Goal: Transaction & Acquisition: Book appointment/travel/reservation

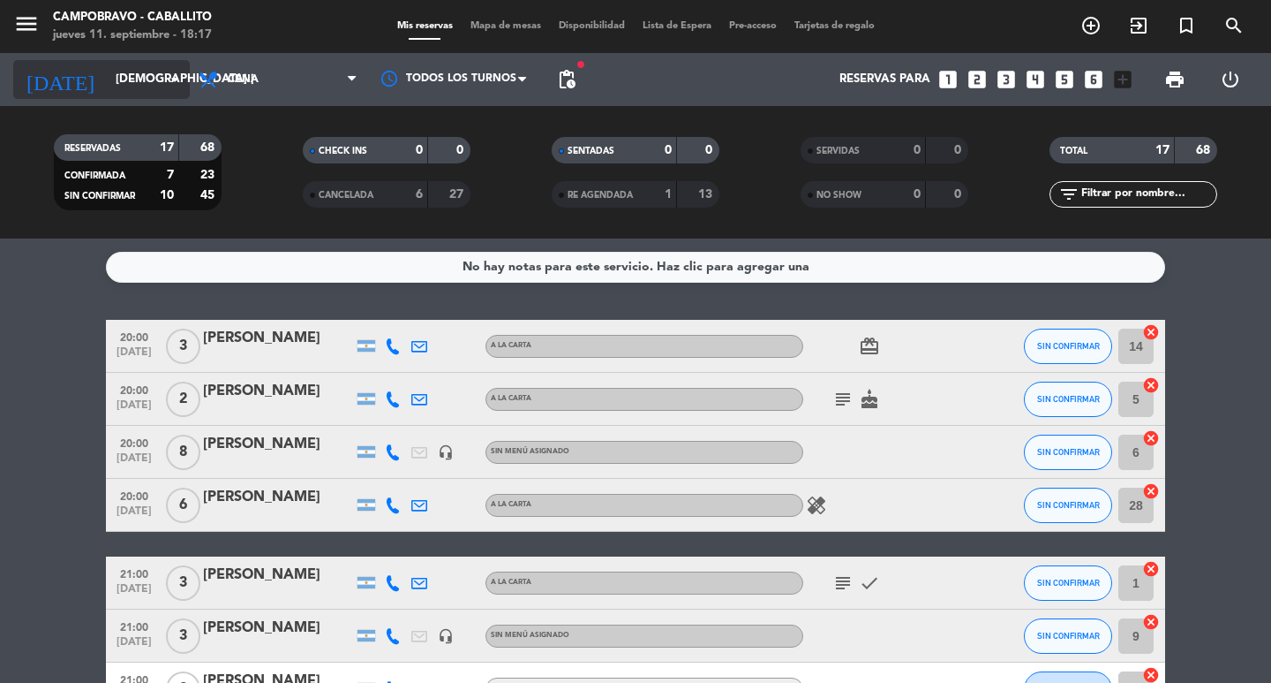
click at [124, 66] on input "[DEMOGRAPHIC_DATA] [DATE]" at bounding box center [184, 80] width 155 height 32
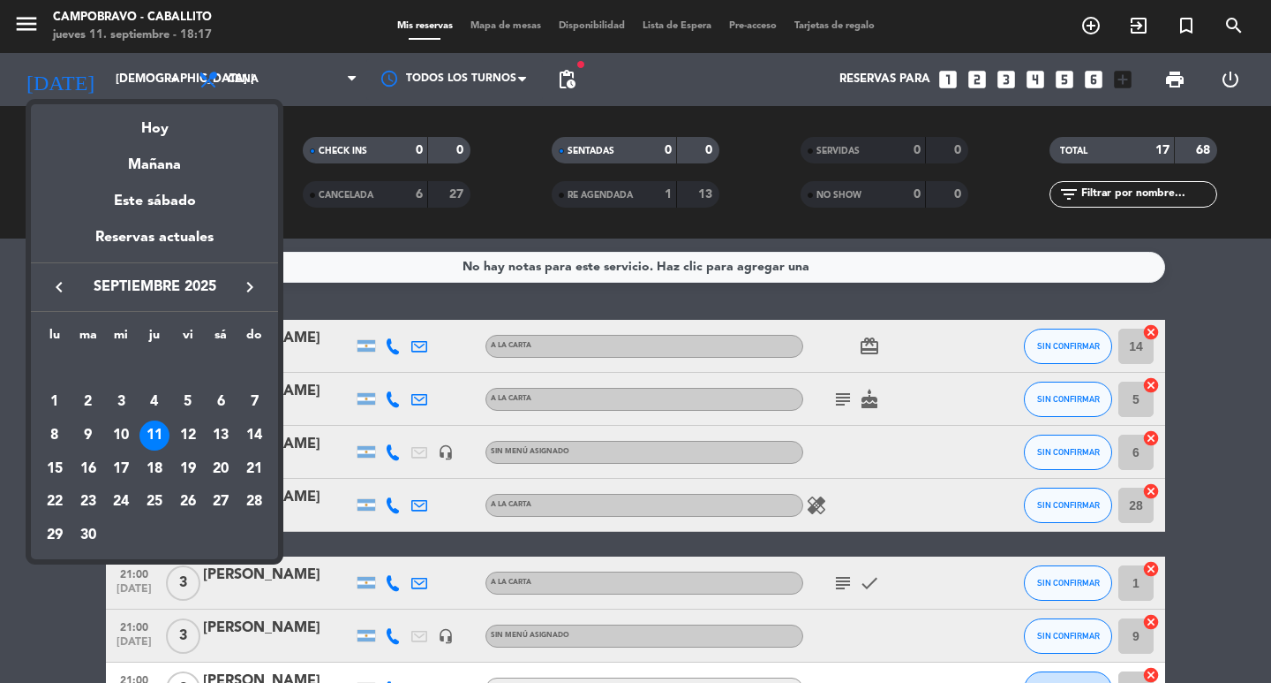
click at [155, 434] on div "11" at bounding box center [155, 435] width 30 height 30
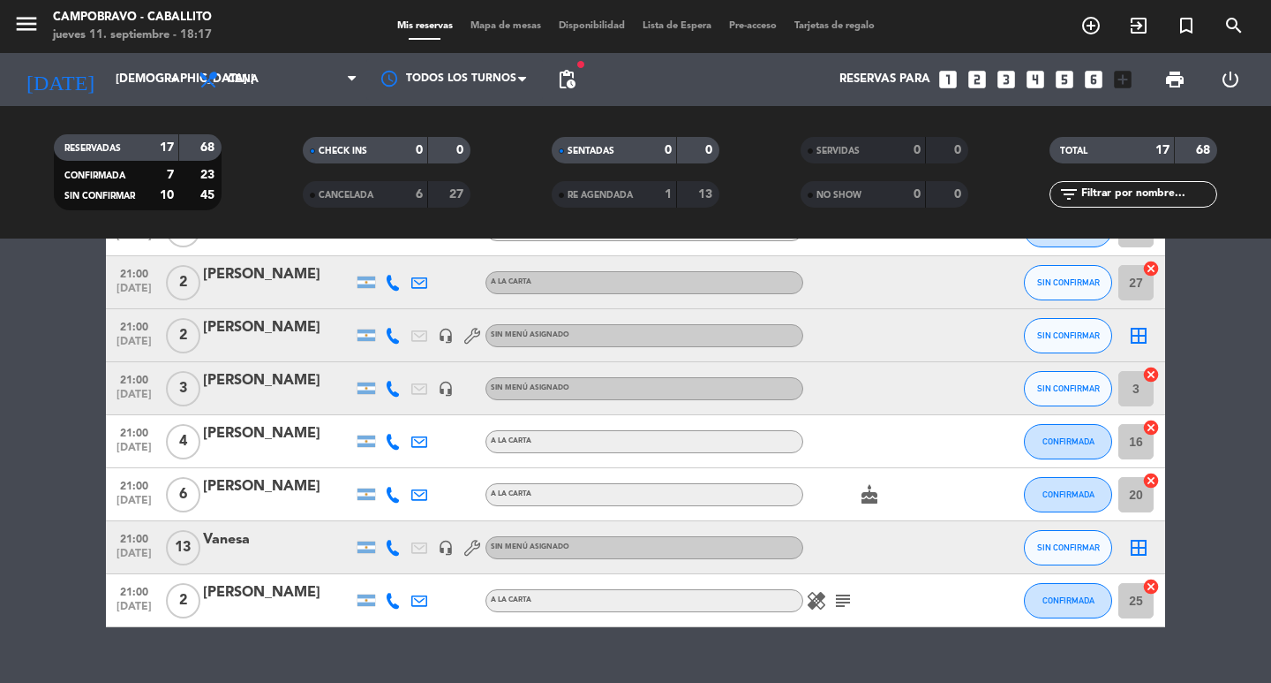
scroll to position [651, 0]
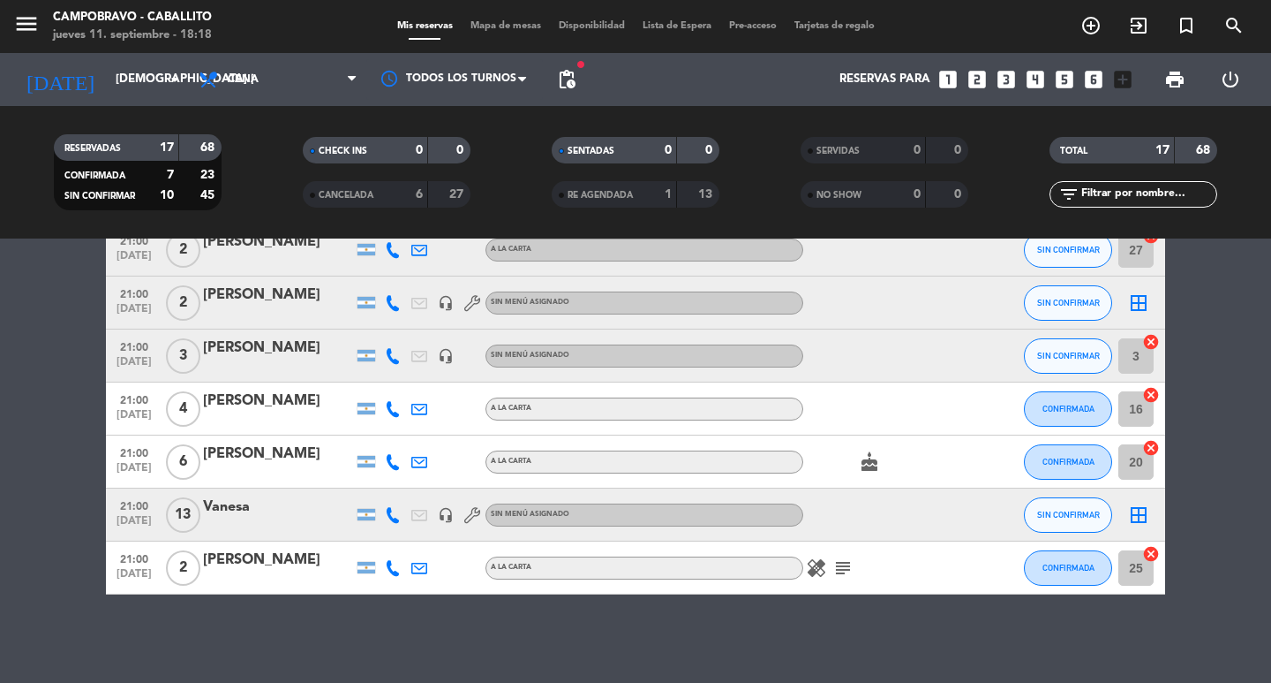
click at [1092, 14] on span "add_circle_outline" at bounding box center [1091, 26] width 48 height 30
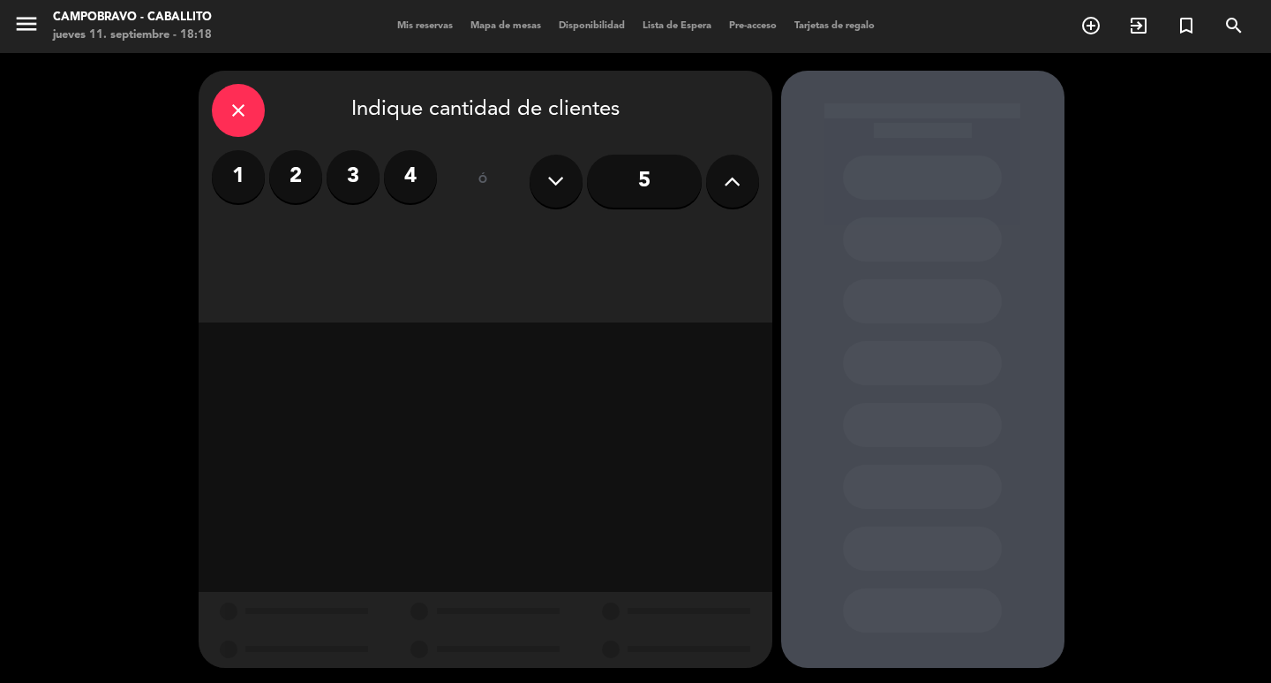
click at [327, 176] on label "3" at bounding box center [353, 176] width 53 height 53
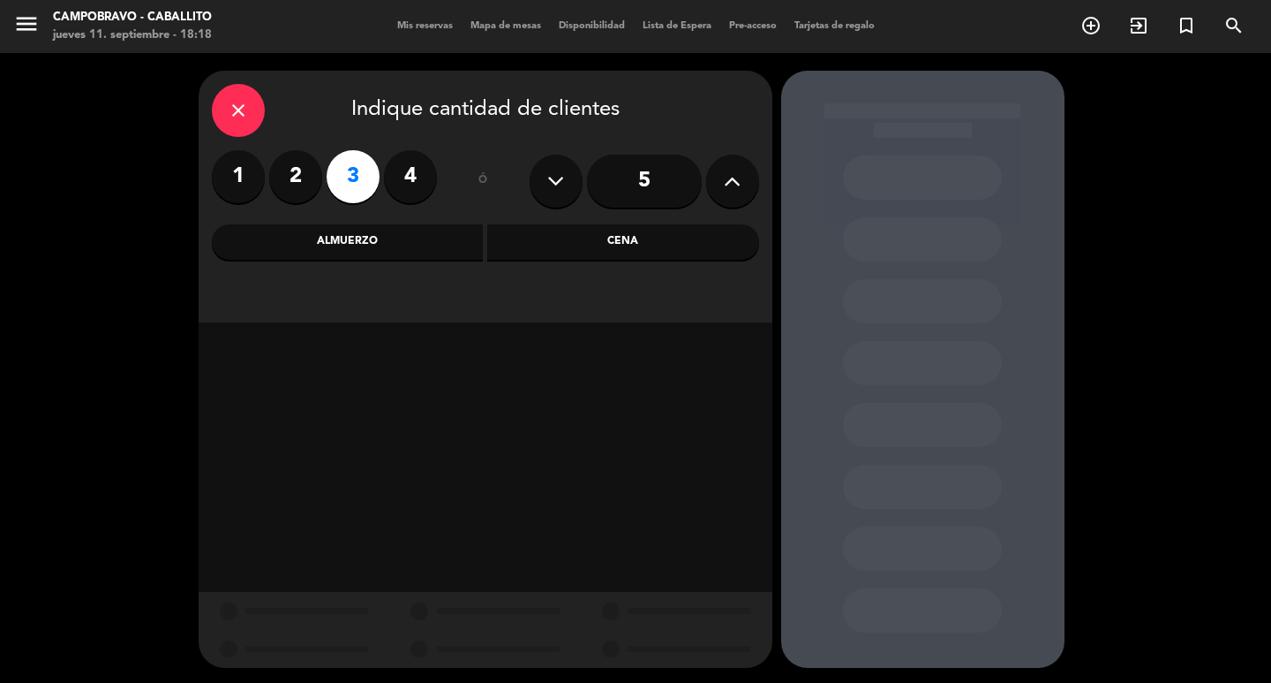
click at [570, 234] on div "Cena" at bounding box center [623, 241] width 272 height 35
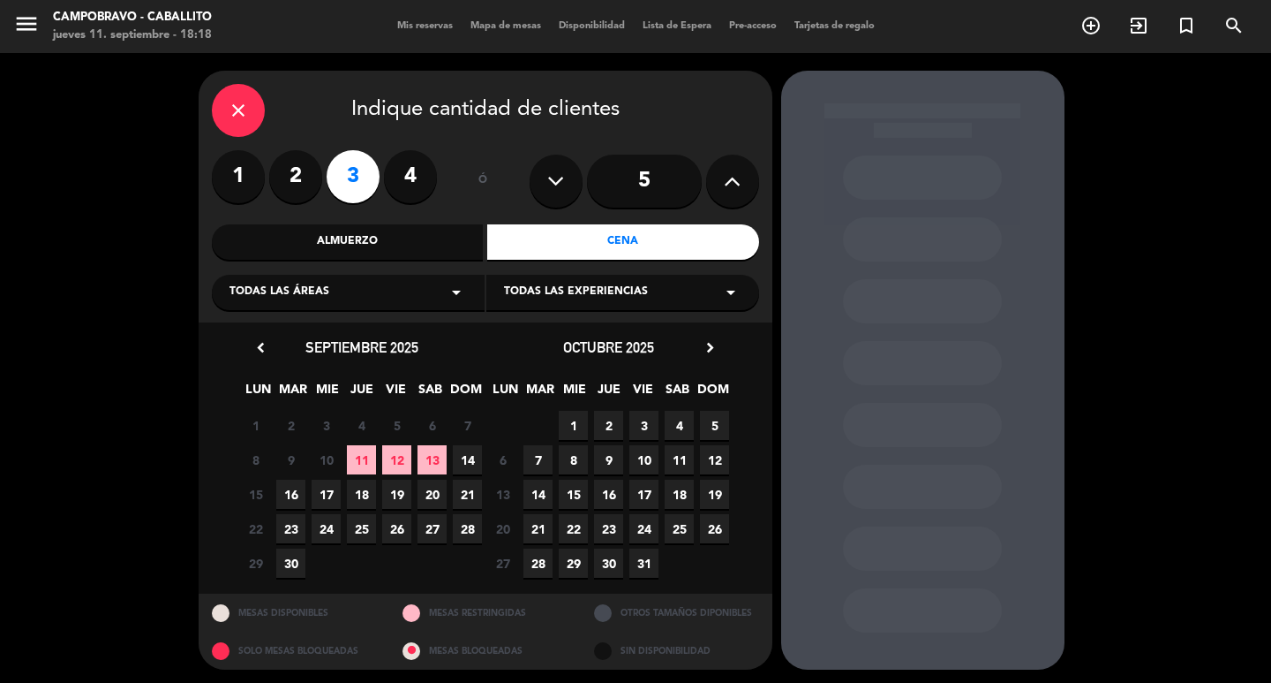
click at [373, 459] on span "11" at bounding box center [361, 459] width 29 height 29
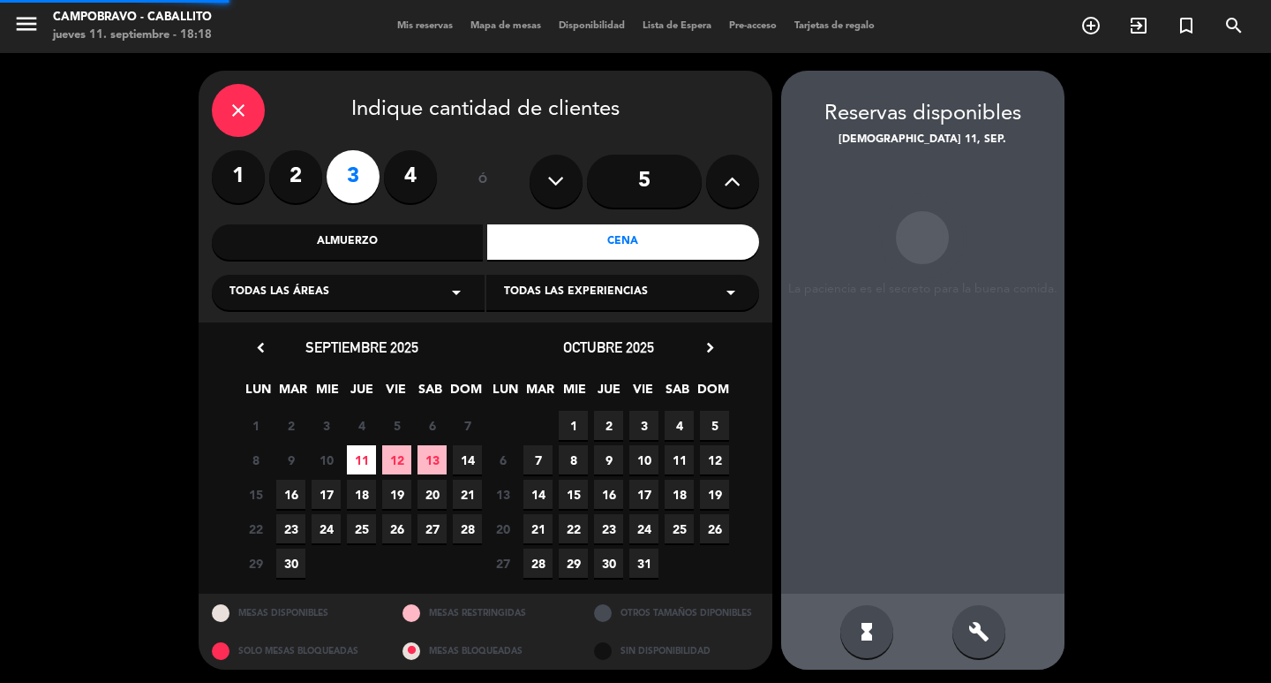
scroll to position [4, 0]
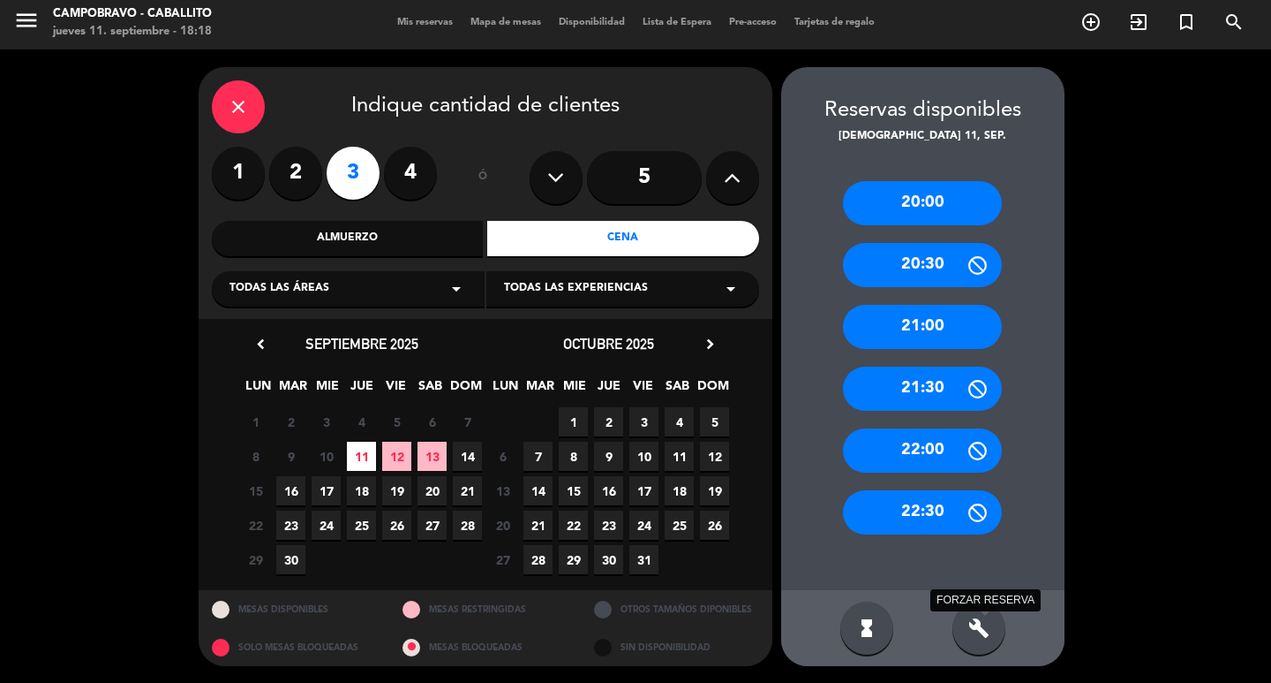
drag, startPoint x: 983, startPoint y: 622, endPoint x: 983, endPoint y: 515, distance: 106.8
click at [983, 621] on icon "build" at bounding box center [979, 627] width 21 height 21
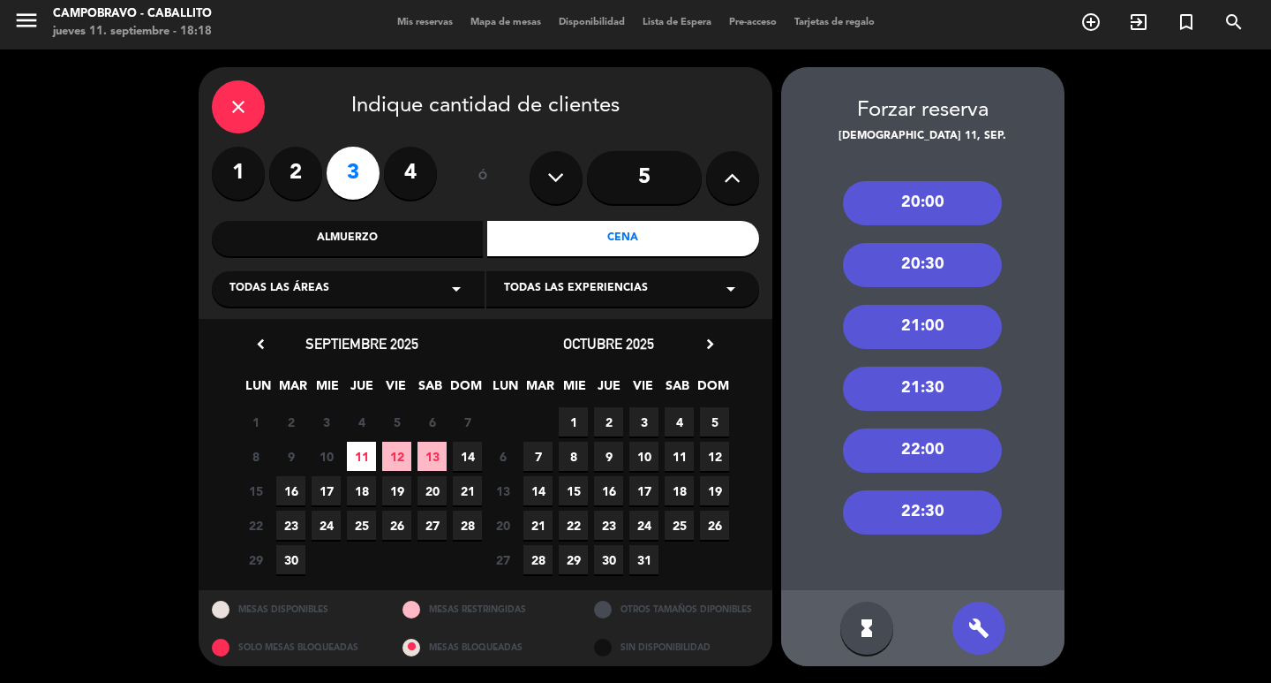
click at [940, 320] on div "21:00" at bounding box center [922, 327] width 159 height 44
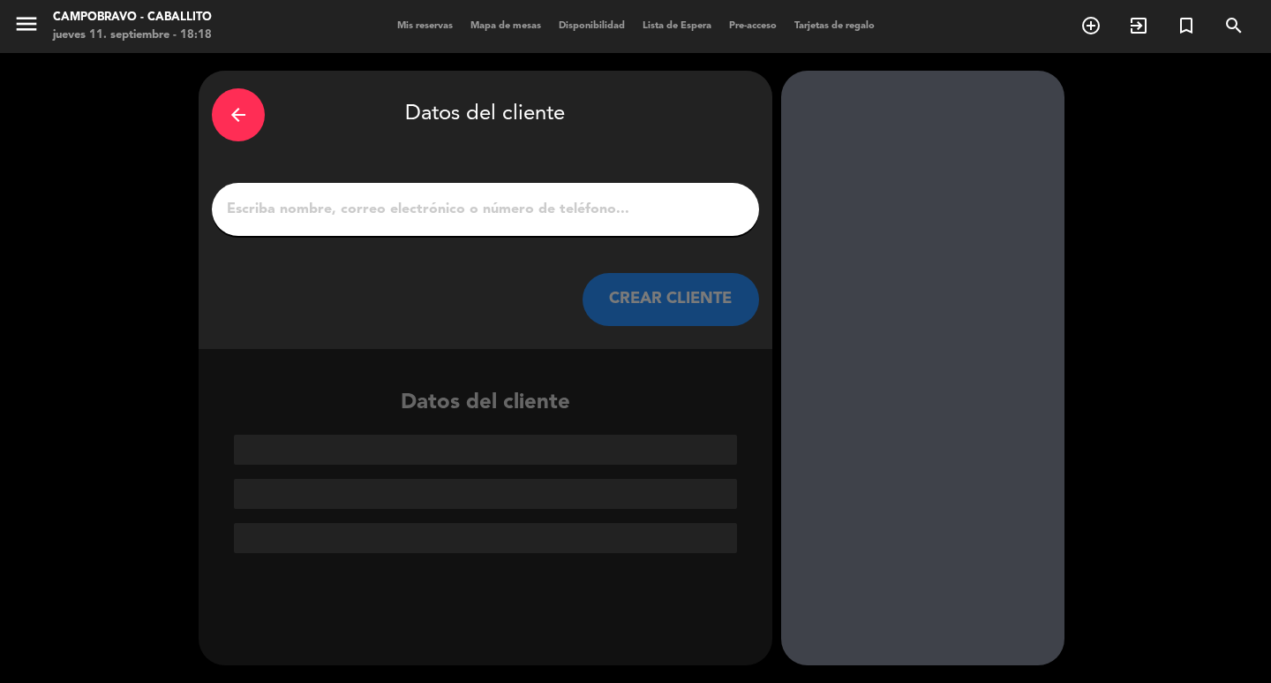
click at [550, 208] on input "1" at bounding box center [485, 209] width 521 height 25
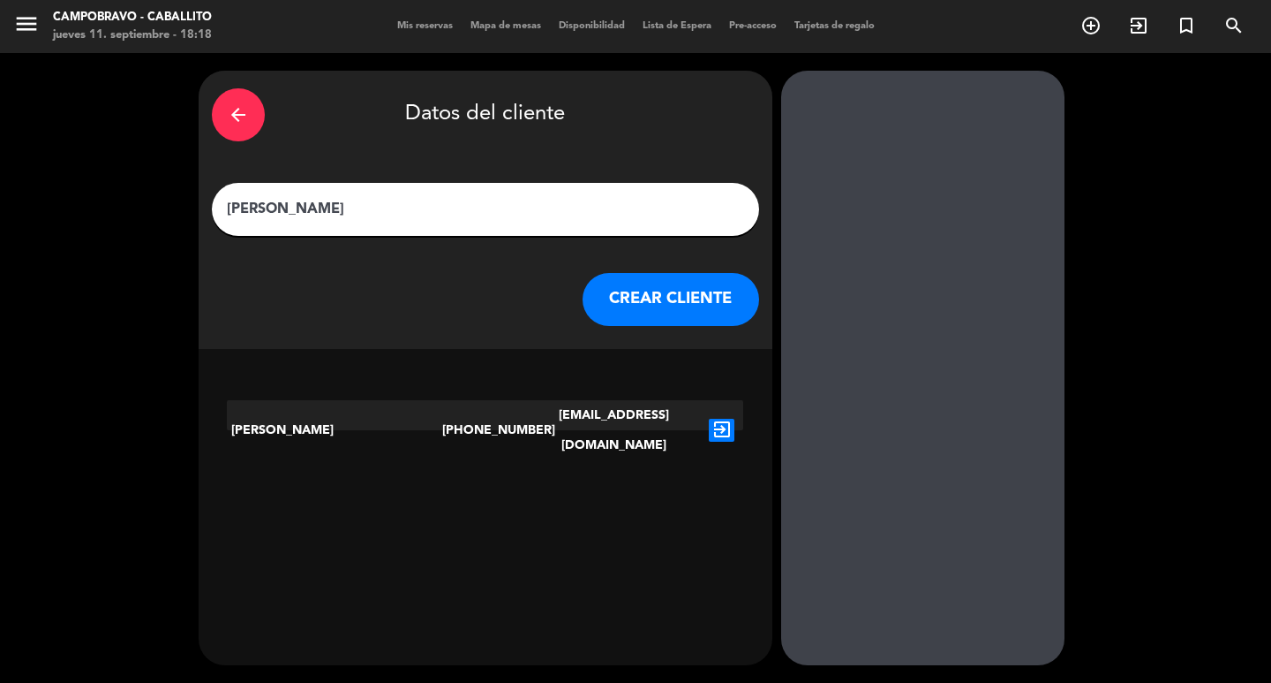
type input "[PERSON_NAME]"
click at [675, 313] on button "CREAR CLIENTE" at bounding box center [671, 299] width 177 height 53
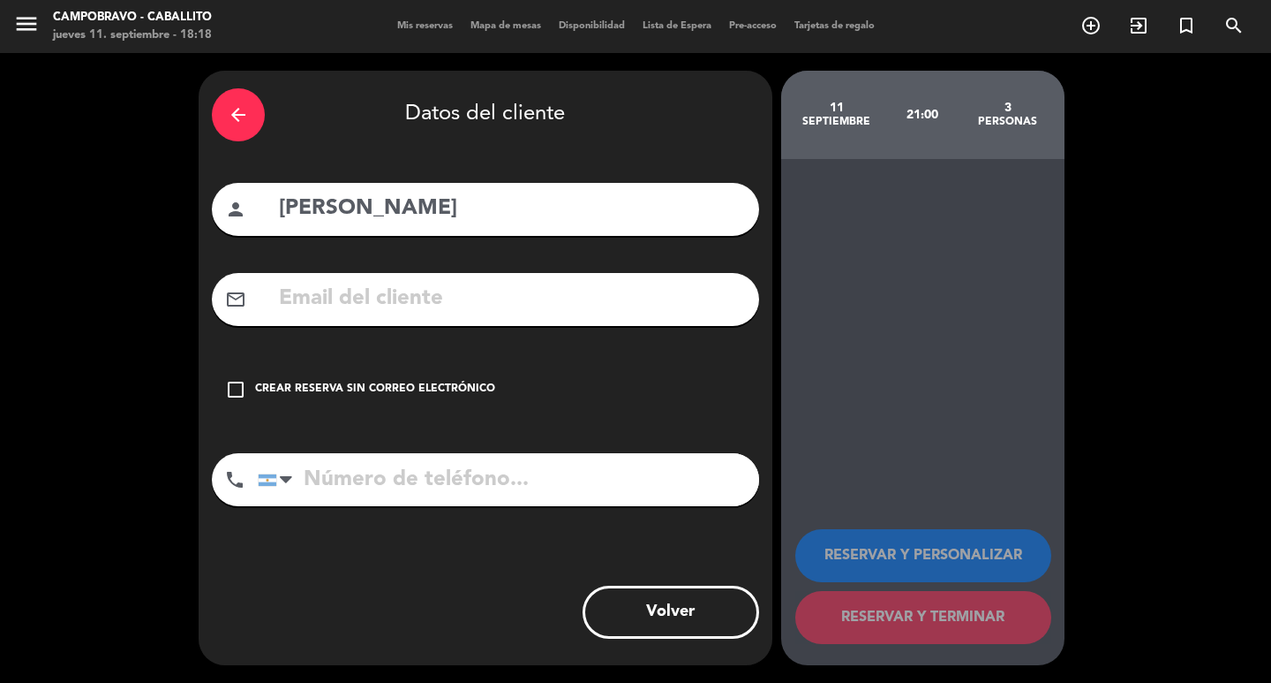
click at [368, 478] on input "tel" at bounding box center [509, 479] width 502 height 53
click at [559, 222] on input "[PERSON_NAME]" at bounding box center [511, 209] width 469 height 36
click at [452, 377] on div "check_box_outline_blank Crear reserva sin correo electrónico" at bounding box center [485, 389] width 547 height 53
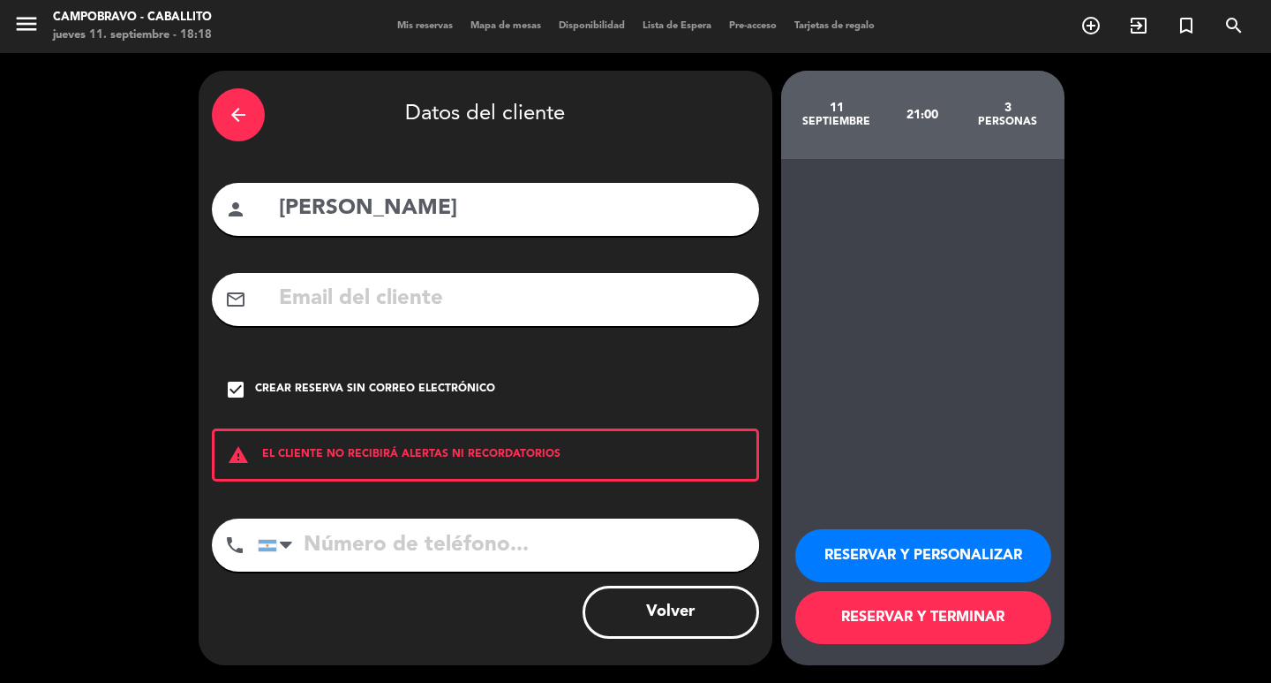
click at [962, 554] on button "RESERVAR Y PERSONALIZAR" at bounding box center [924, 555] width 256 height 53
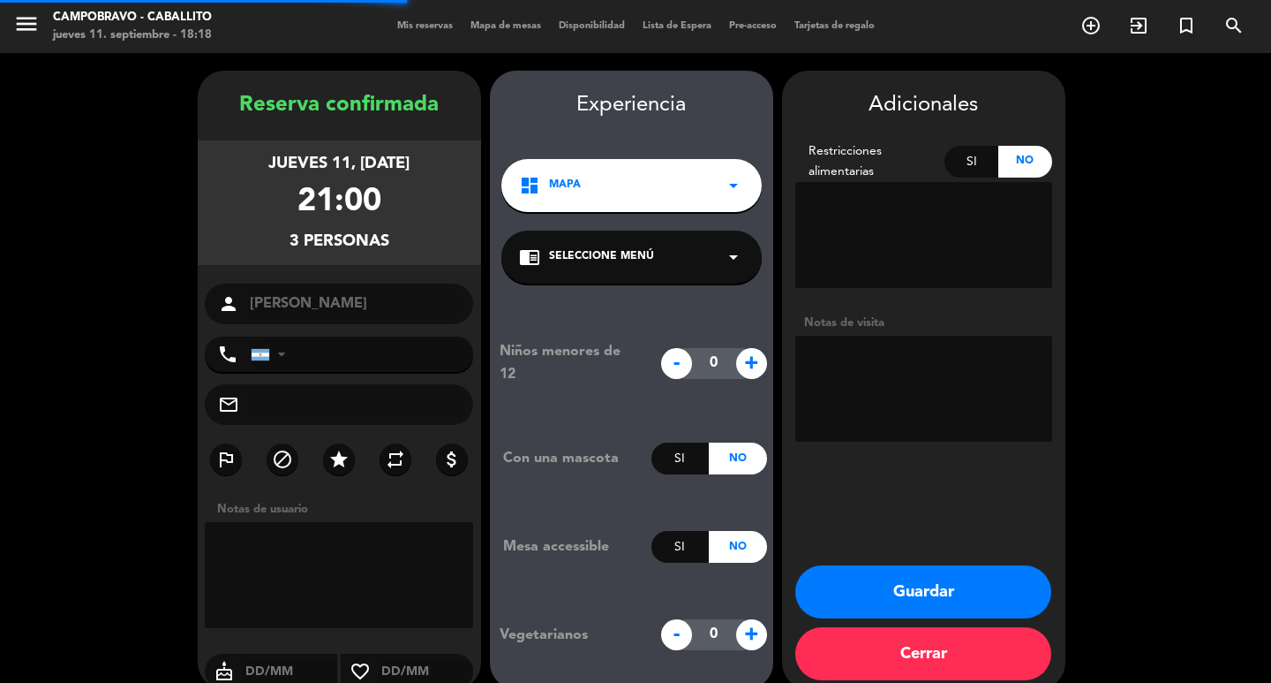
scroll to position [24, 0]
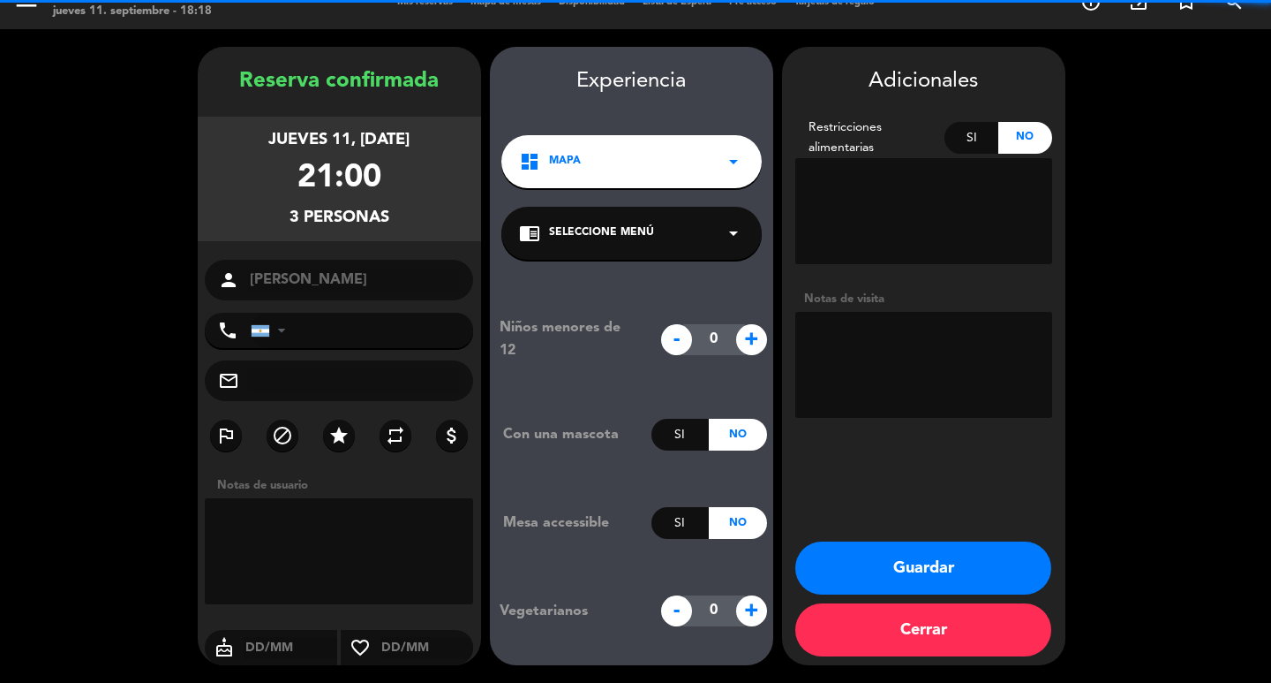
click at [915, 200] on textarea at bounding box center [924, 211] width 257 height 106
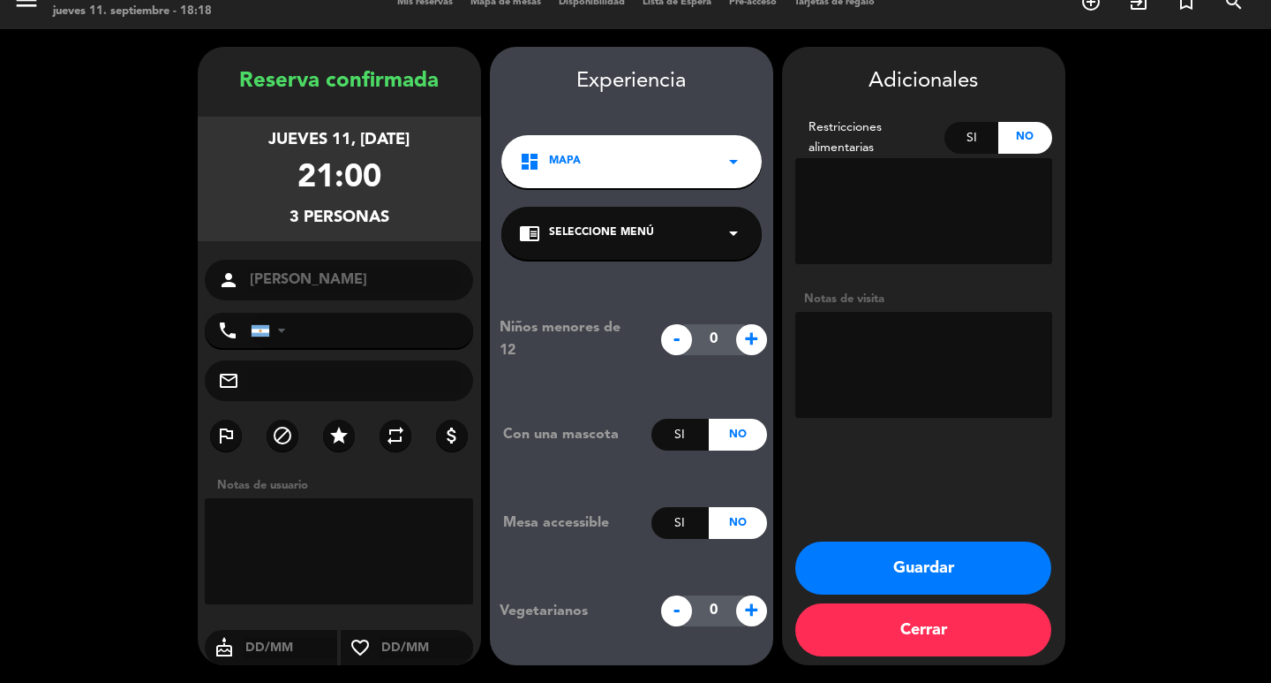
click at [969, 367] on textarea at bounding box center [924, 365] width 257 height 106
type textarea "Pasada por [PERSON_NAME]"
click at [950, 539] on div "Adicionales Restricciones alimentarias Si No Notas de visita Guardar Cerrar" at bounding box center [923, 356] width 283 height 618
click at [950, 565] on button "Guardar" at bounding box center [924, 567] width 256 height 53
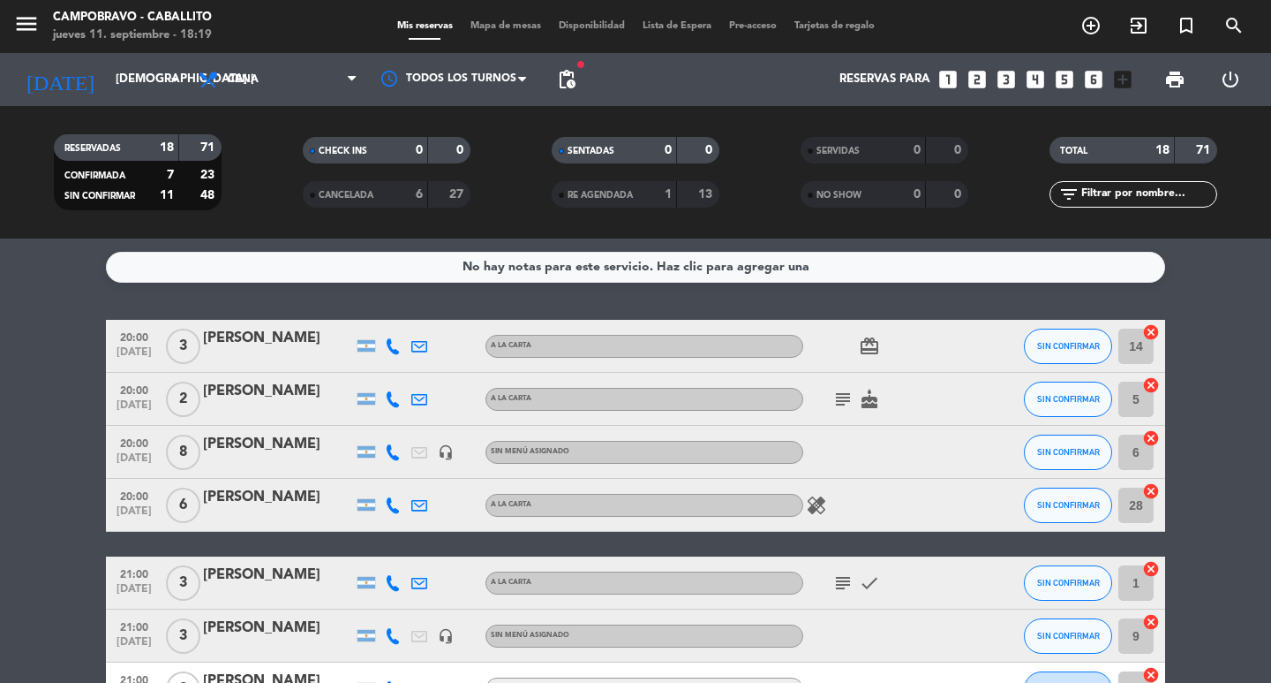
click at [1035, 80] on icon "looks_4" at bounding box center [1035, 79] width 23 height 23
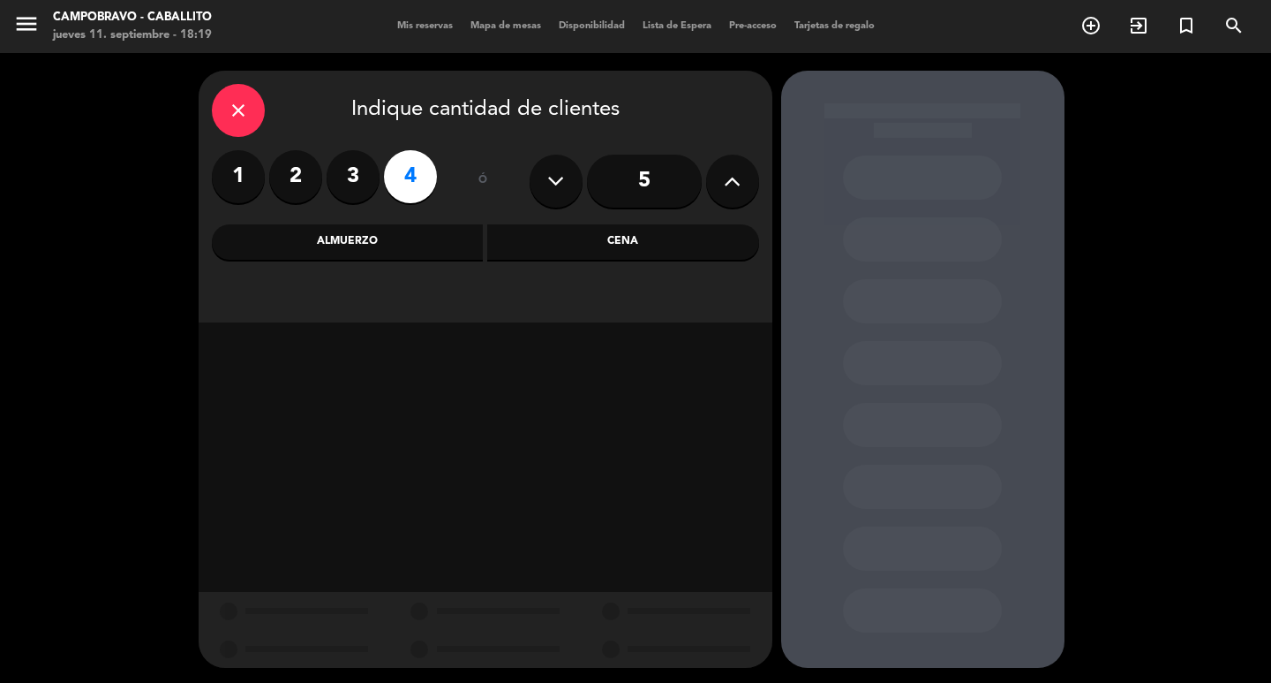
click at [561, 251] on div "Cena" at bounding box center [623, 241] width 272 height 35
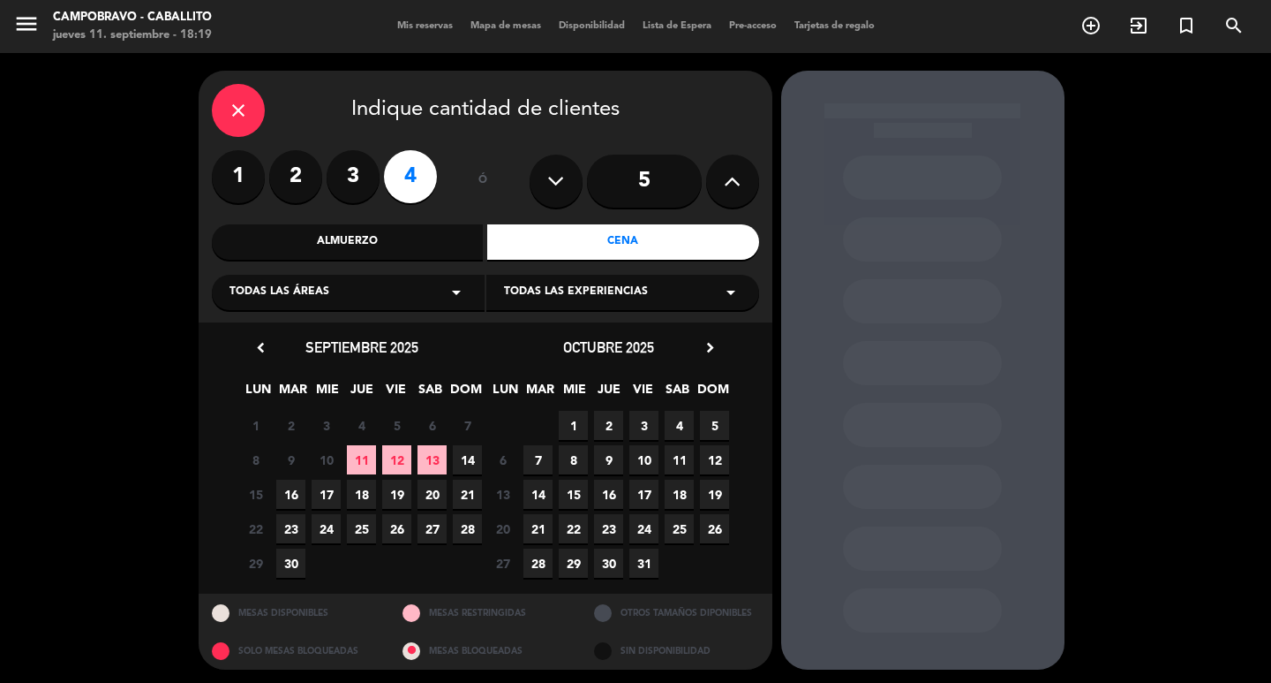
click at [360, 457] on span "11" at bounding box center [361, 459] width 29 height 29
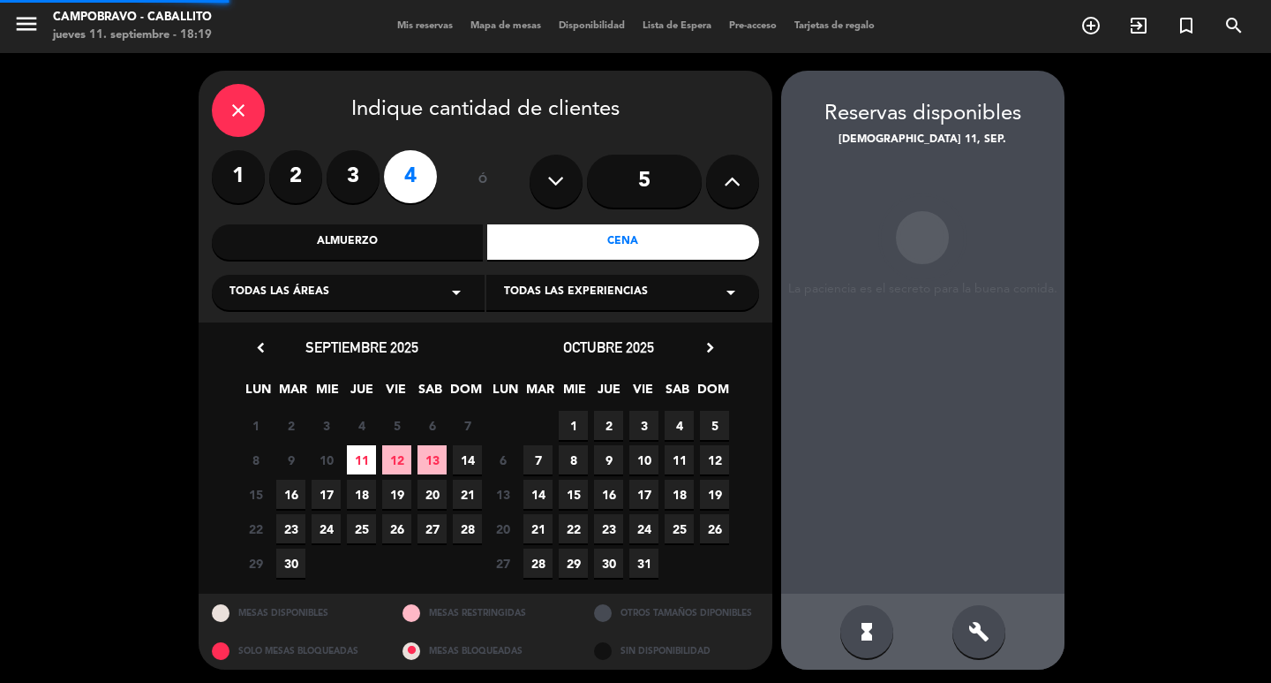
scroll to position [4, 0]
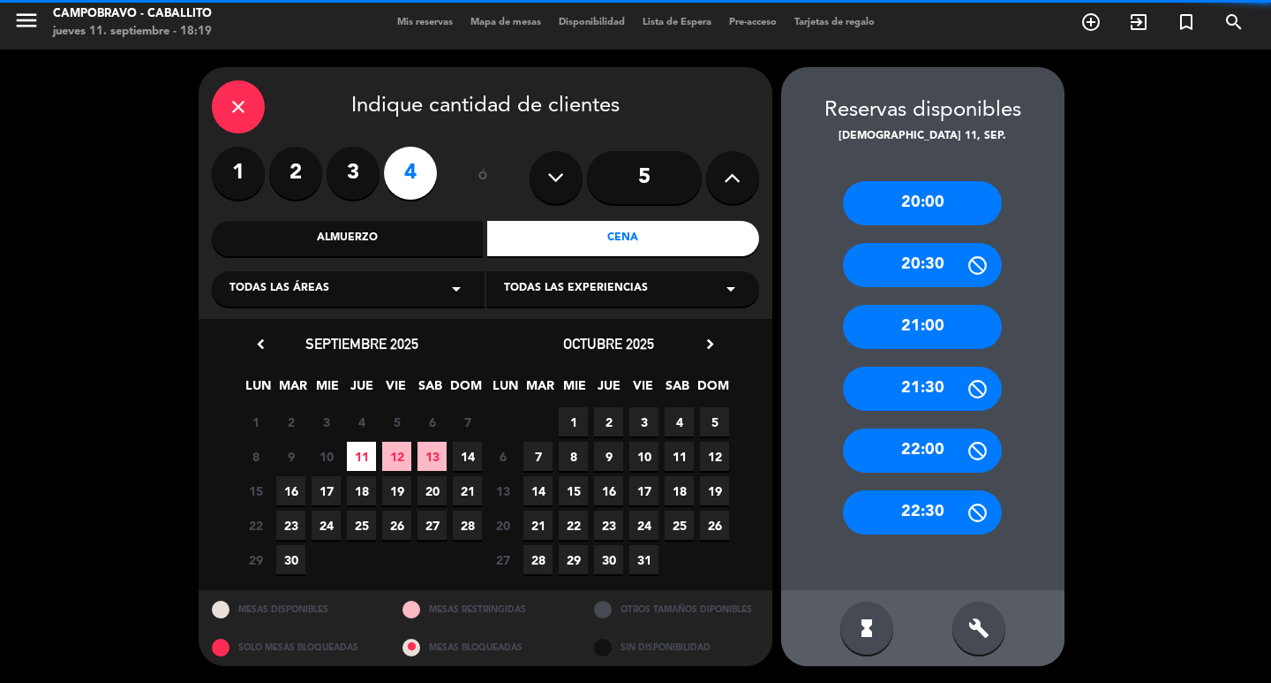
click at [977, 628] on icon "build" at bounding box center [979, 627] width 21 height 21
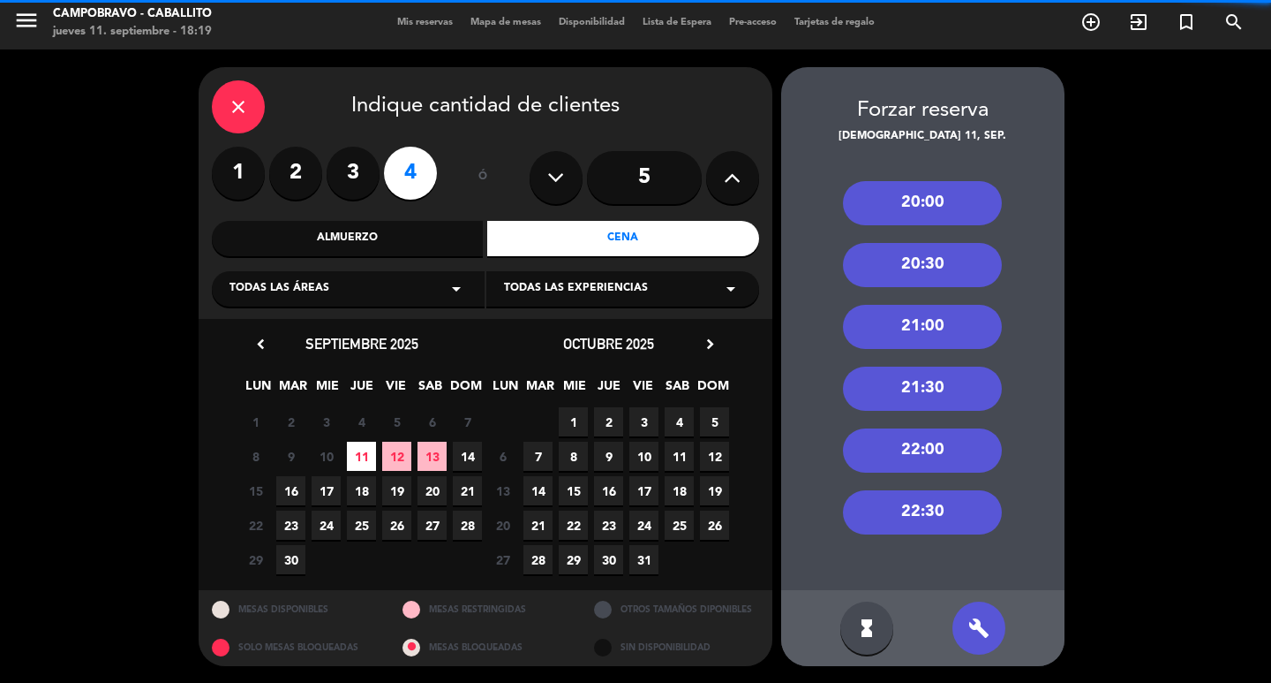
drag, startPoint x: 948, startPoint y: 332, endPoint x: 894, endPoint y: 335, distance: 53.9
click at [948, 331] on div "21:00" at bounding box center [922, 327] width 159 height 44
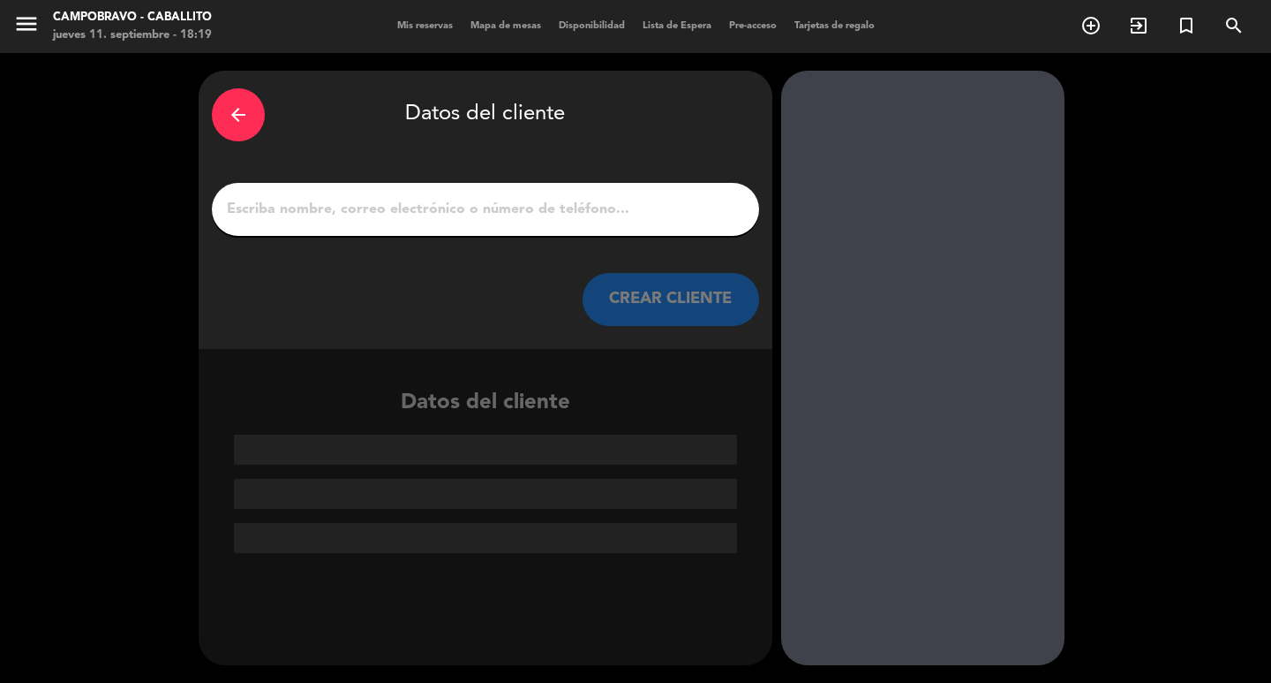
scroll to position [0, 0]
click at [379, 207] on input "1" at bounding box center [485, 209] width 521 height 25
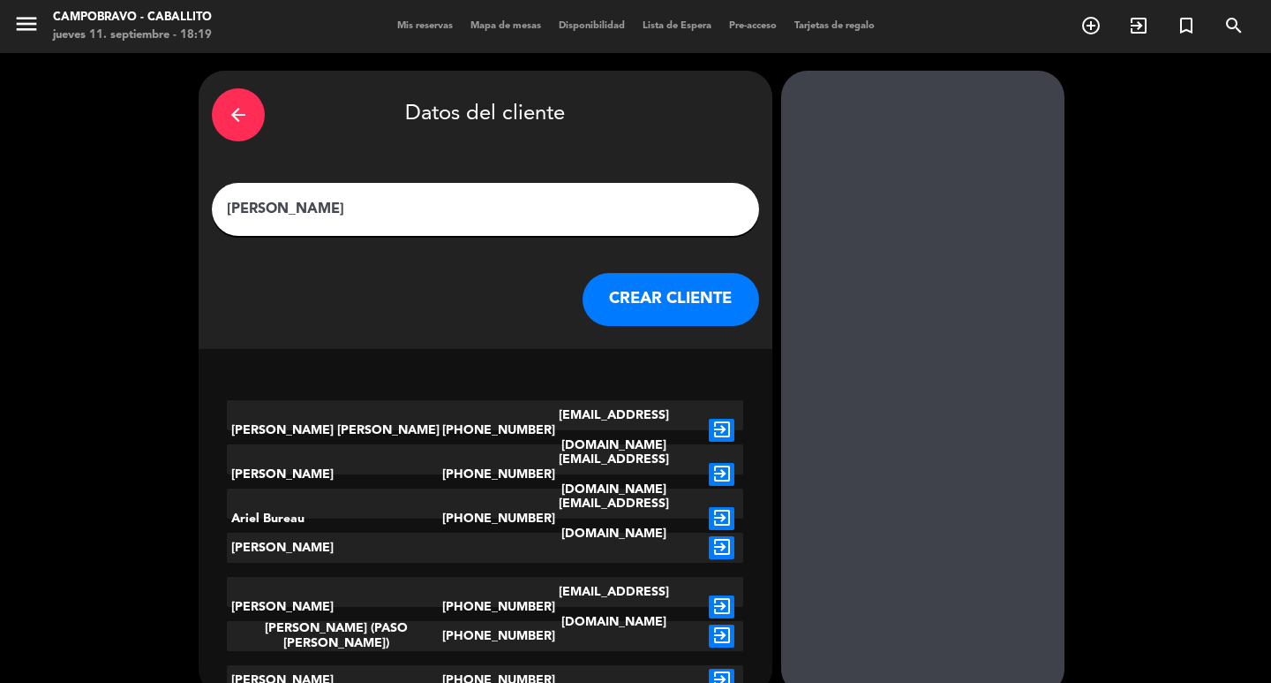
type input "[PERSON_NAME]"
click at [703, 295] on button "CREAR CLIENTE" at bounding box center [671, 299] width 177 height 53
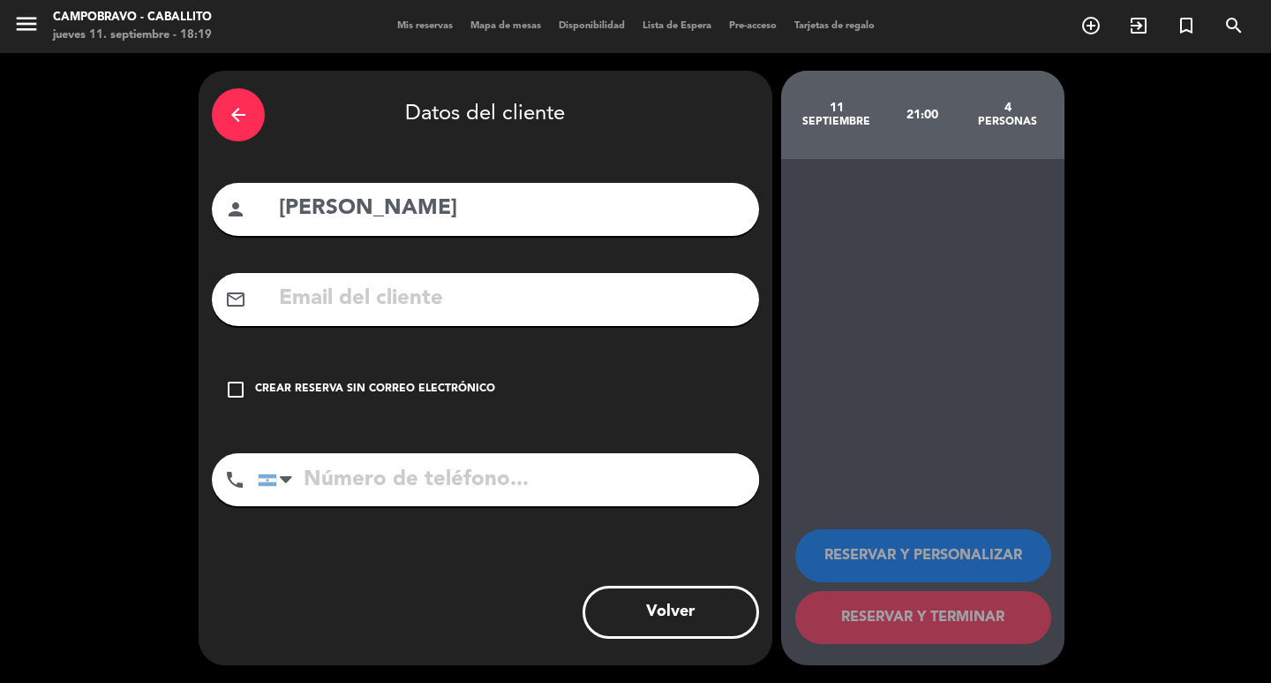
click at [417, 371] on div "check_box_outline_blank Crear reserva sin correo electrónico" at bounding box center [485, 389] width 547 height 53
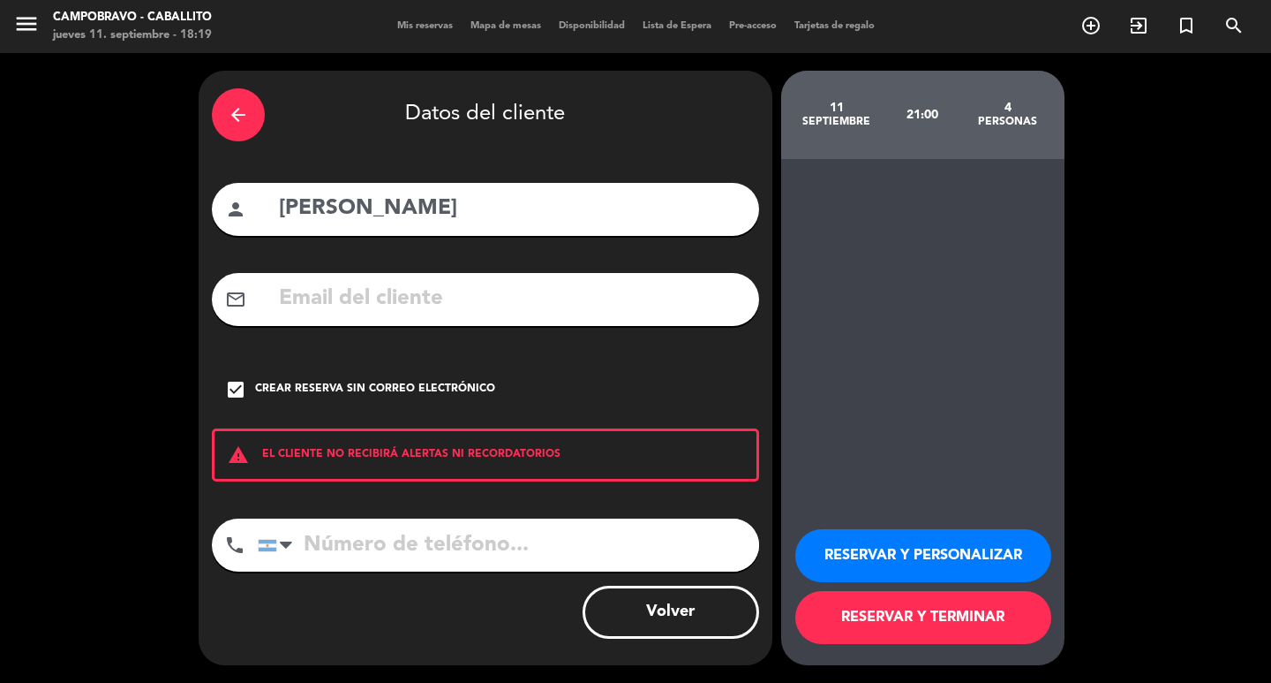
click at [963, 619] on button "RESERVAR Y TERMINAR" at bounding box center [924, 617] width 256 height 53
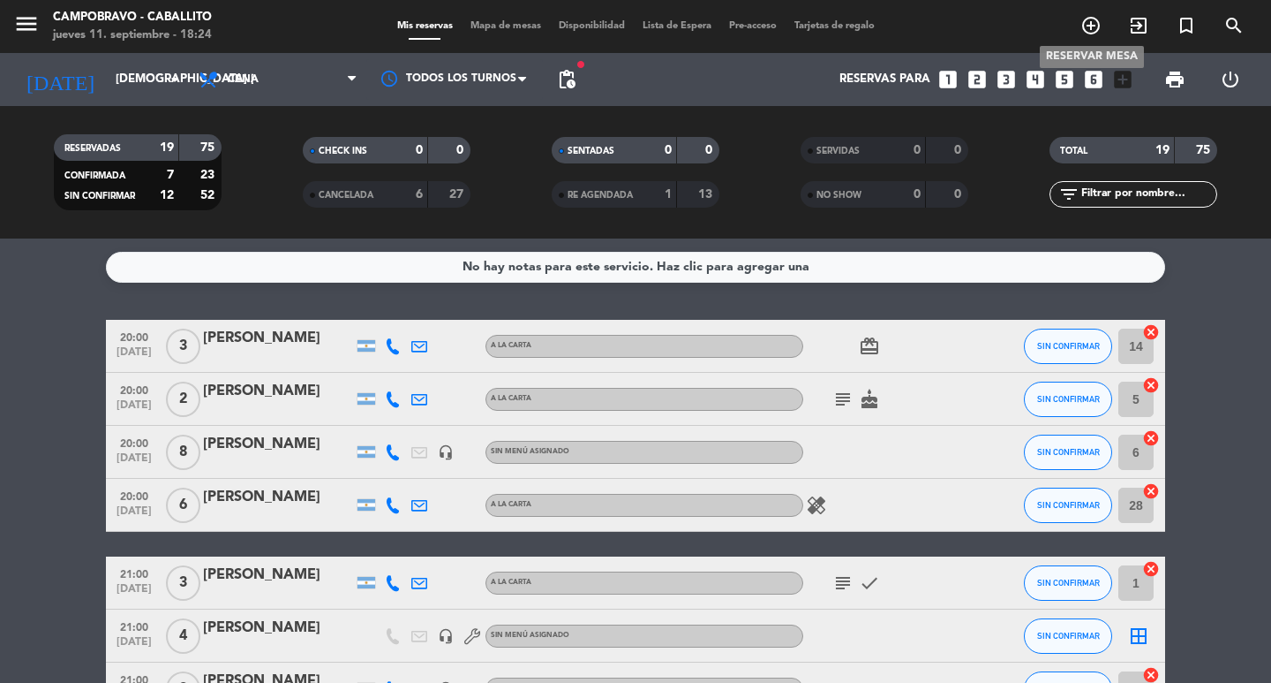
click at [1092, 19] on icon "add_circle_outline" at bounding box center [1091, 25] width 21 height 21
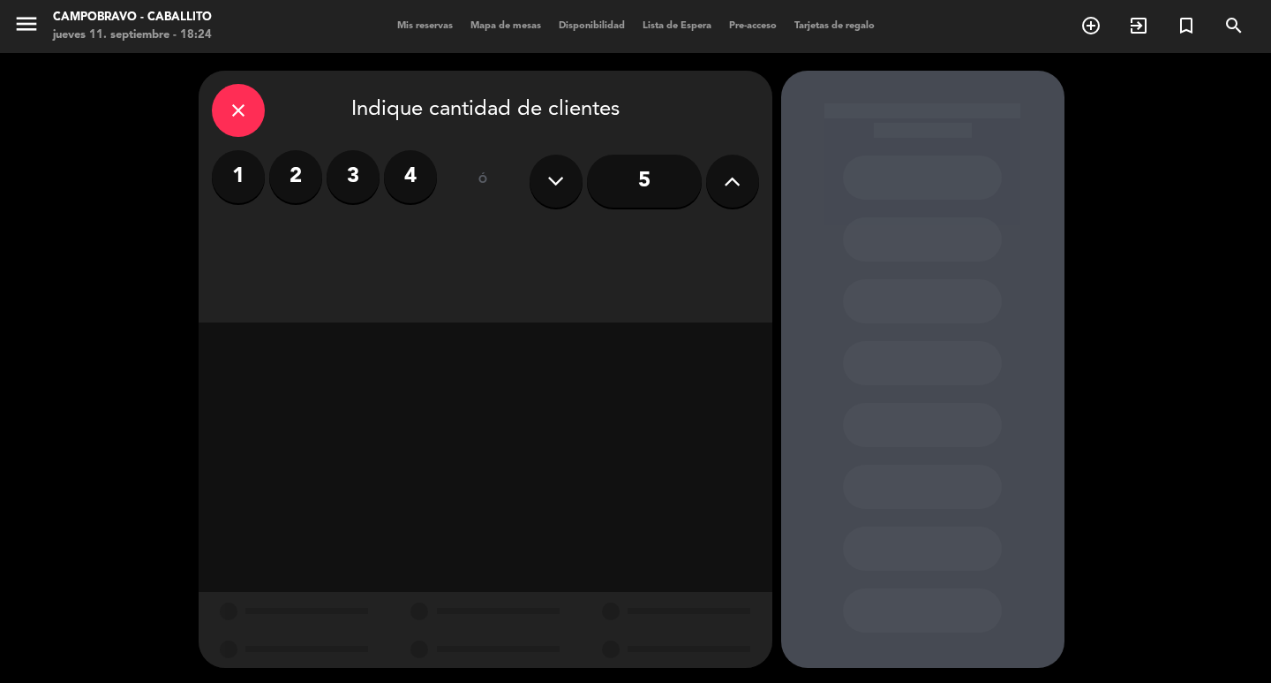
click at [300, 165] on label "2" at bounding box center [295, 176] width 53 height 53
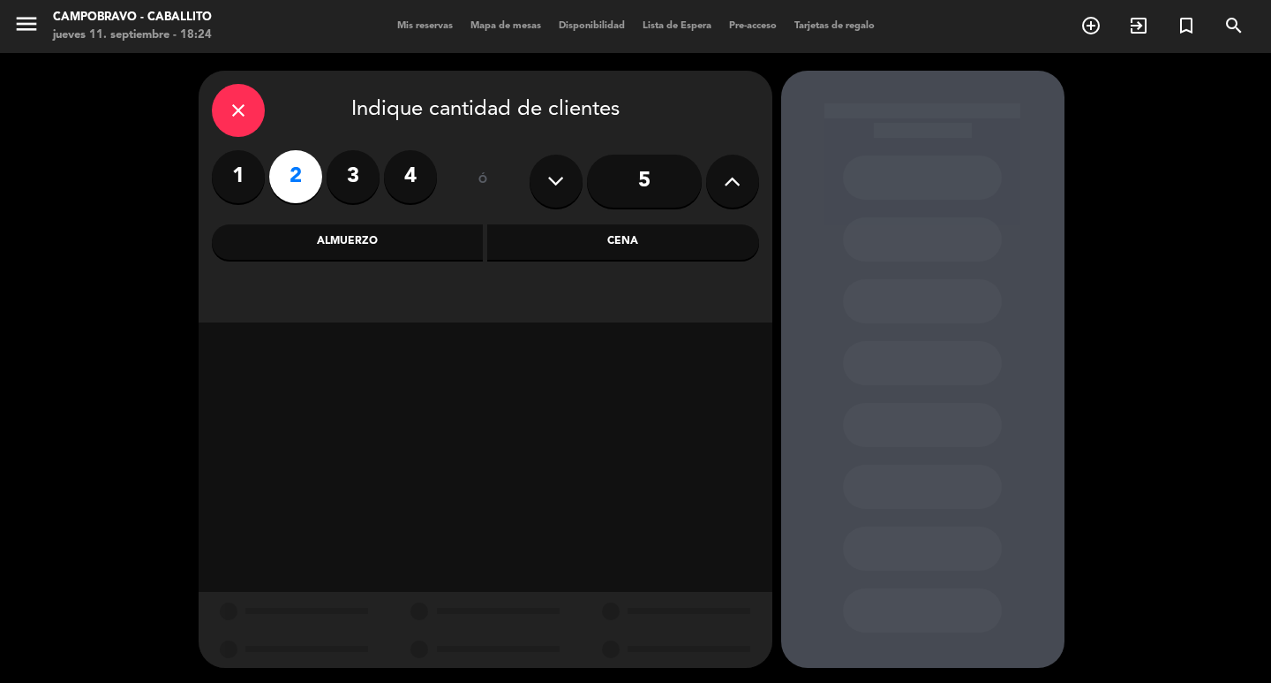
click at [569, 242] on div "Cena" at bounding box center [623, 241] width 272 height 35
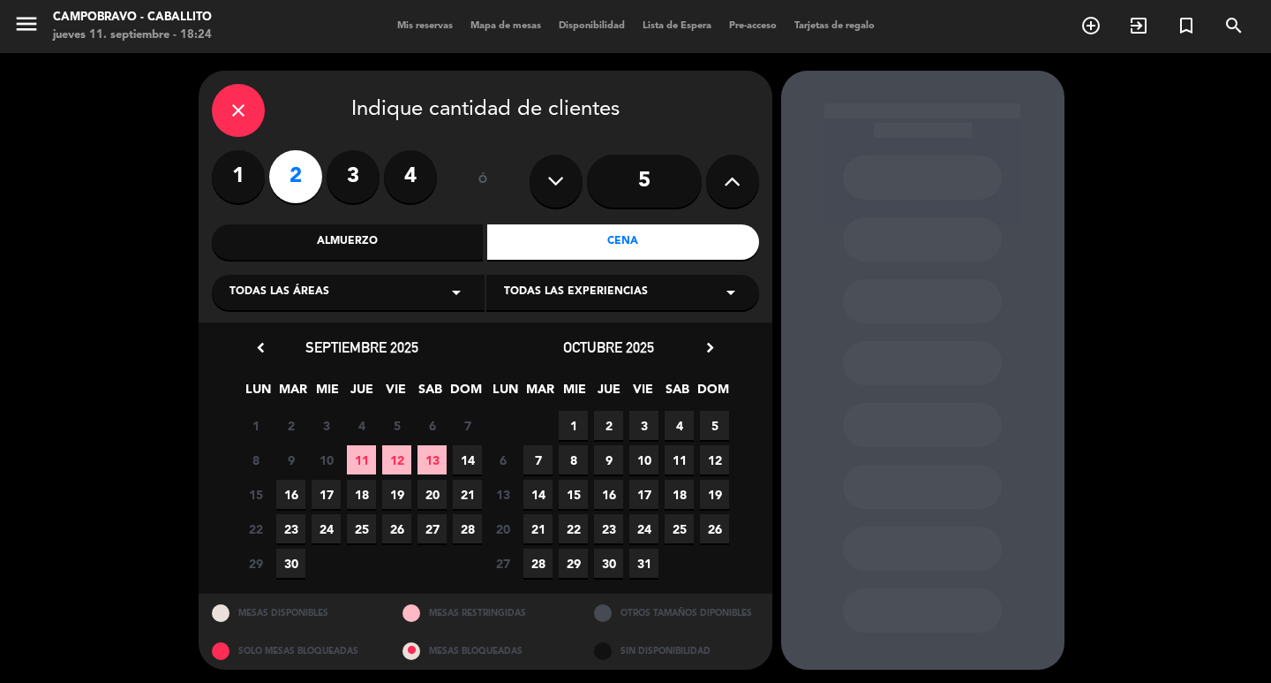
click at [362, 456] on span "11" at bounding box center [361, 459] width 29 height 29
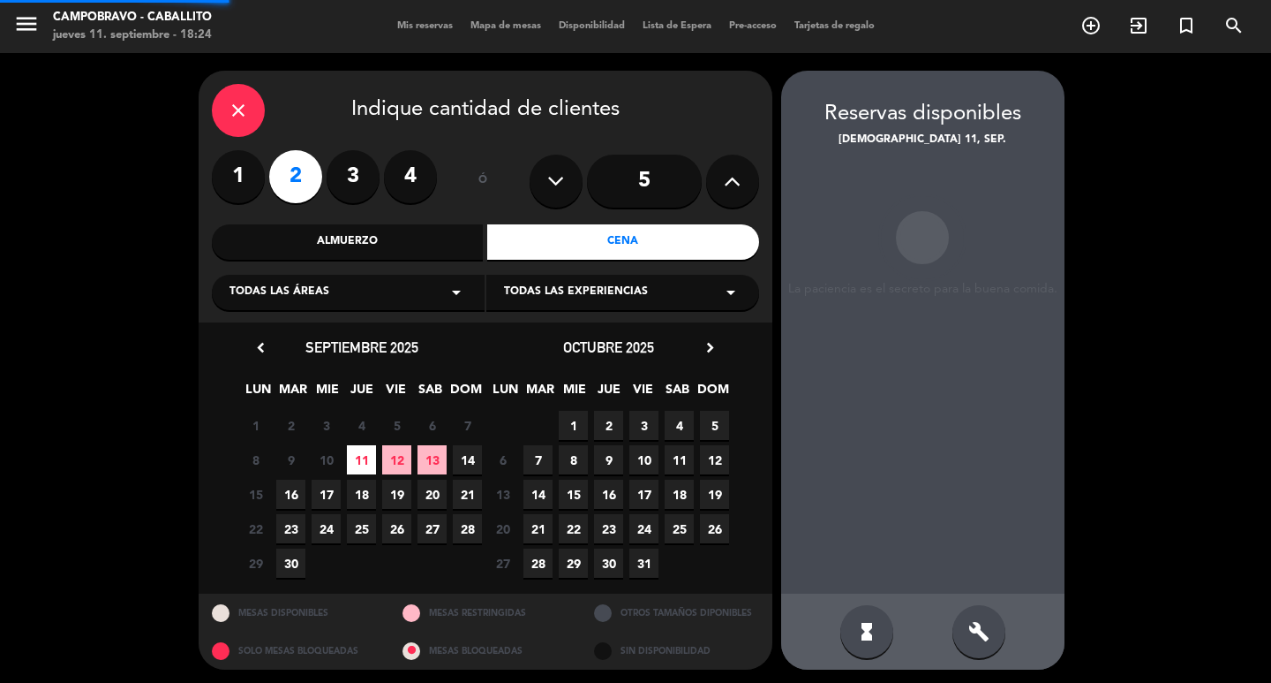
scroll to position [4, 0]
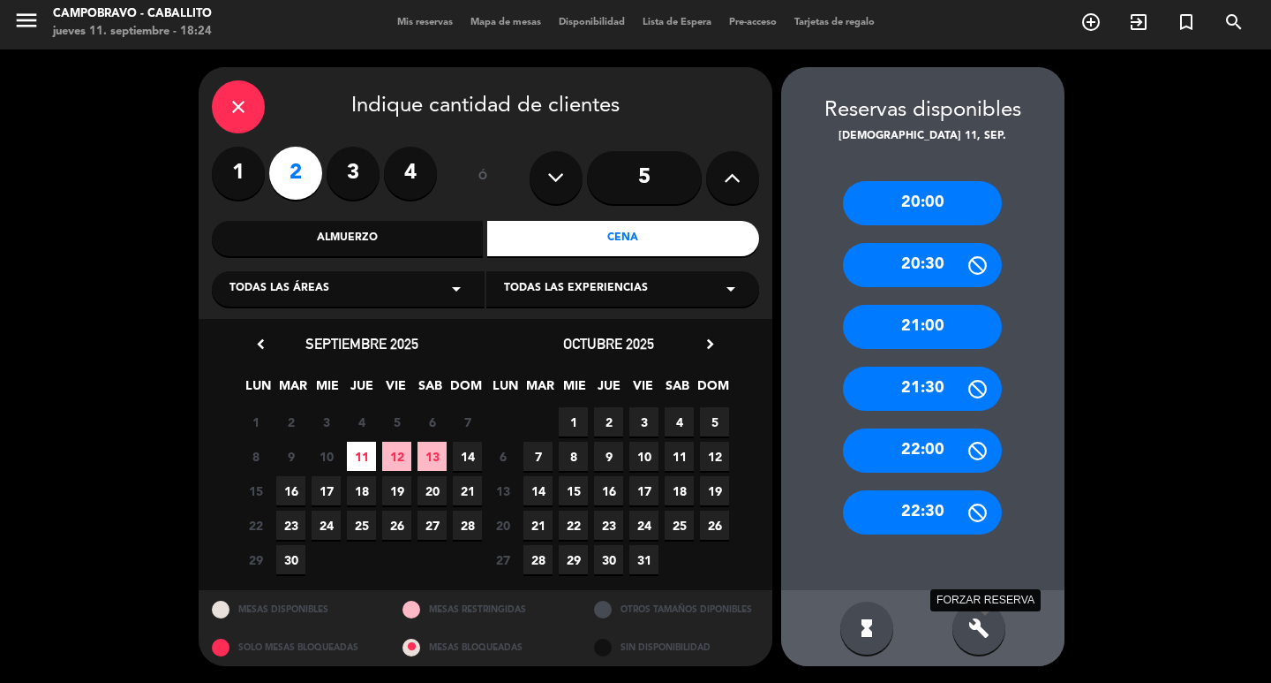
drag, startPoint x: 979, startPoint y: 625, endPoint x: 975, endPoint y: 537, distance: 88.4
click at [979, 611] on div "build FORZAR RESERVA" at bounding box center [979, 627] width 53 height 53
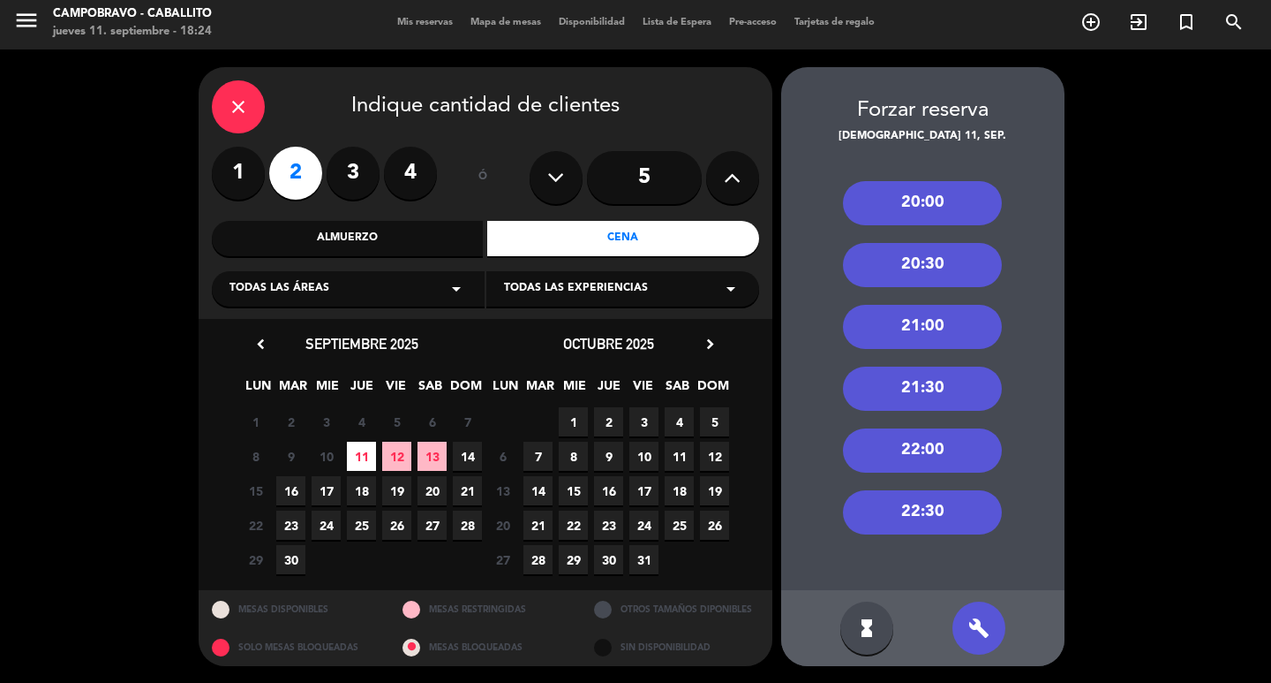
click at [931, 323] on div "21:00" at bounding box center [922, 327] width 159 height 44
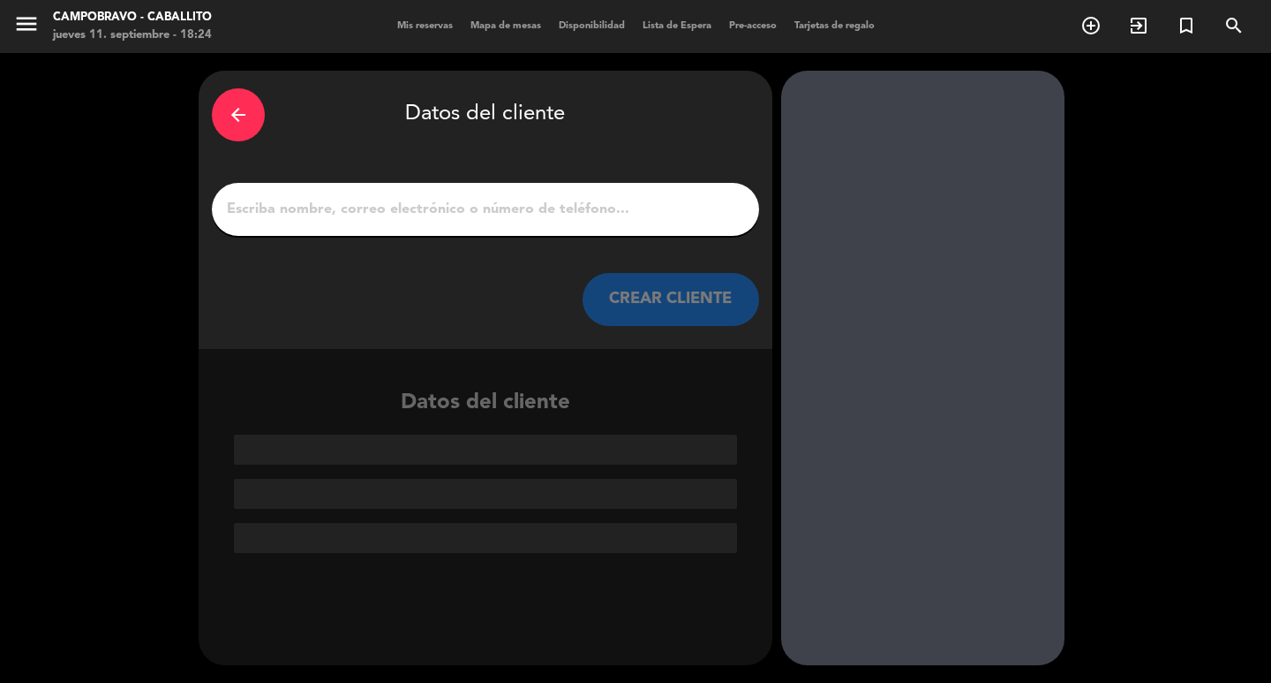
click at [586, 212] on input "1" at bounding box center [485, 209] width 521 height 25
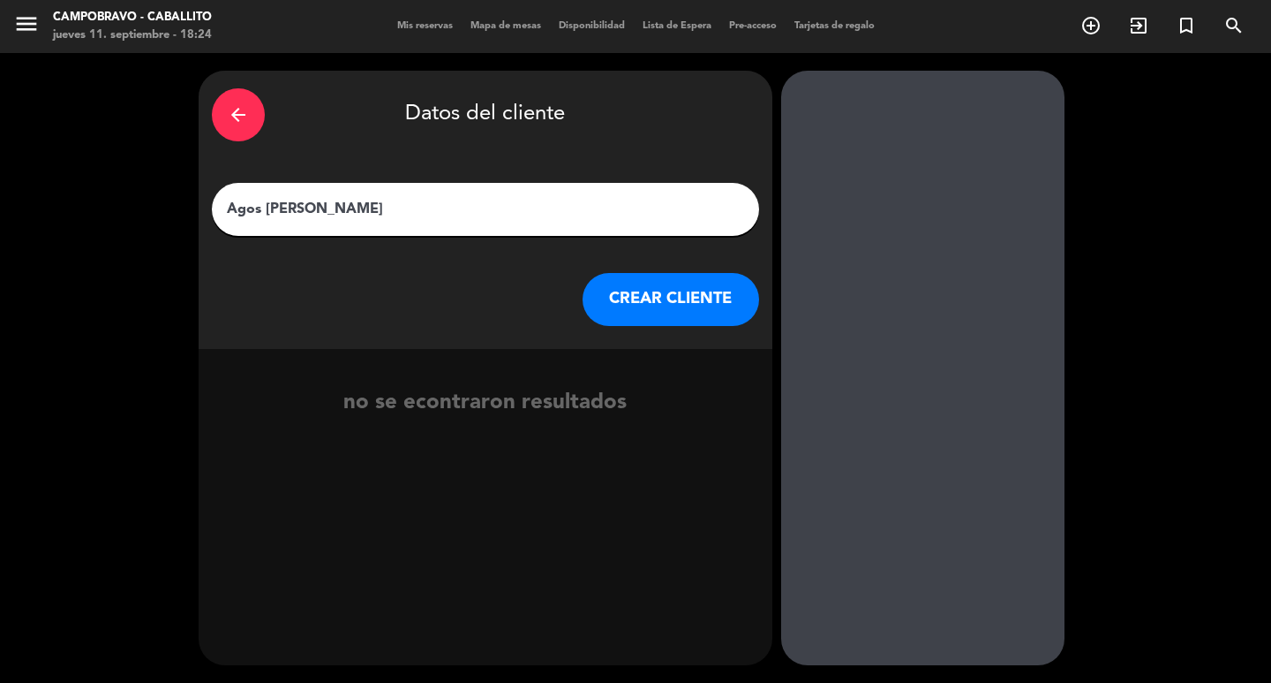
type input "Agos [PERSON_NAME]"
click at [701, 299] on button "CREAR CLIENTE" at bounding box center [671, 299] width 177 height 53
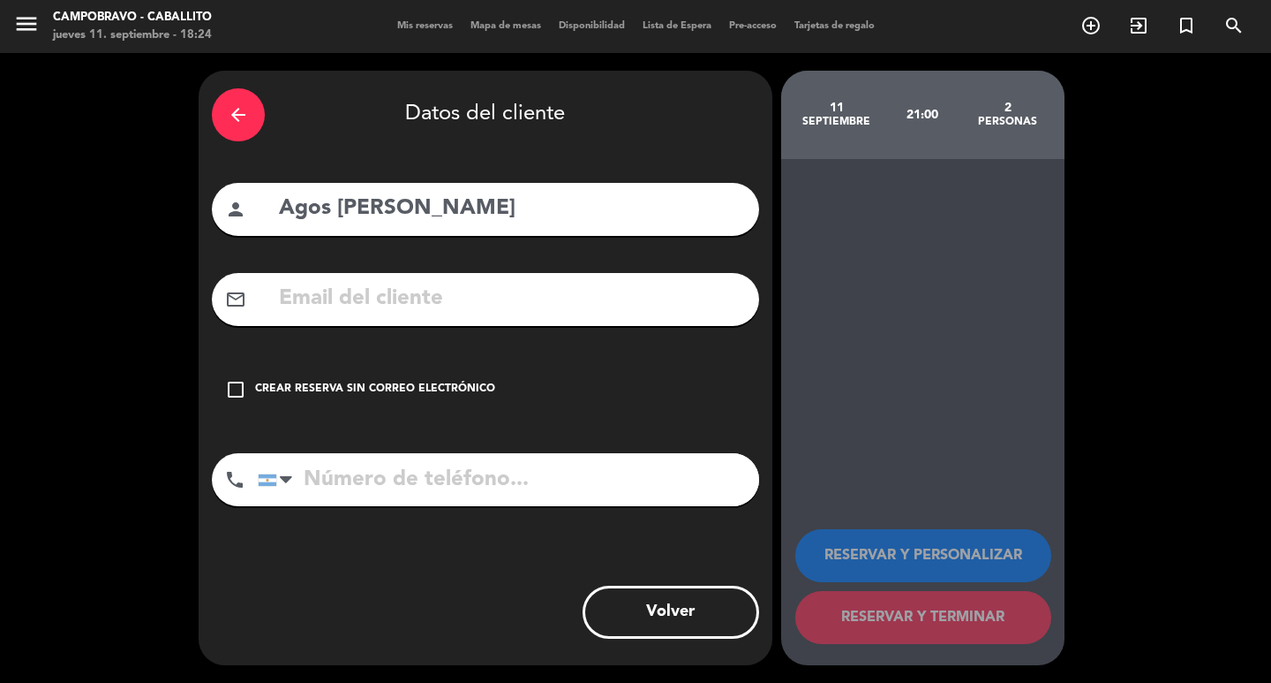
click at [425, 484] on input "tel" at bounding box center [509, 479] width 502 height 53
type input "1136238660"
click at [384, 402] on div "check_box_outline_blank Crear reserva sin correo electrónico" at bounding box center [485, 389] width 547 height 53
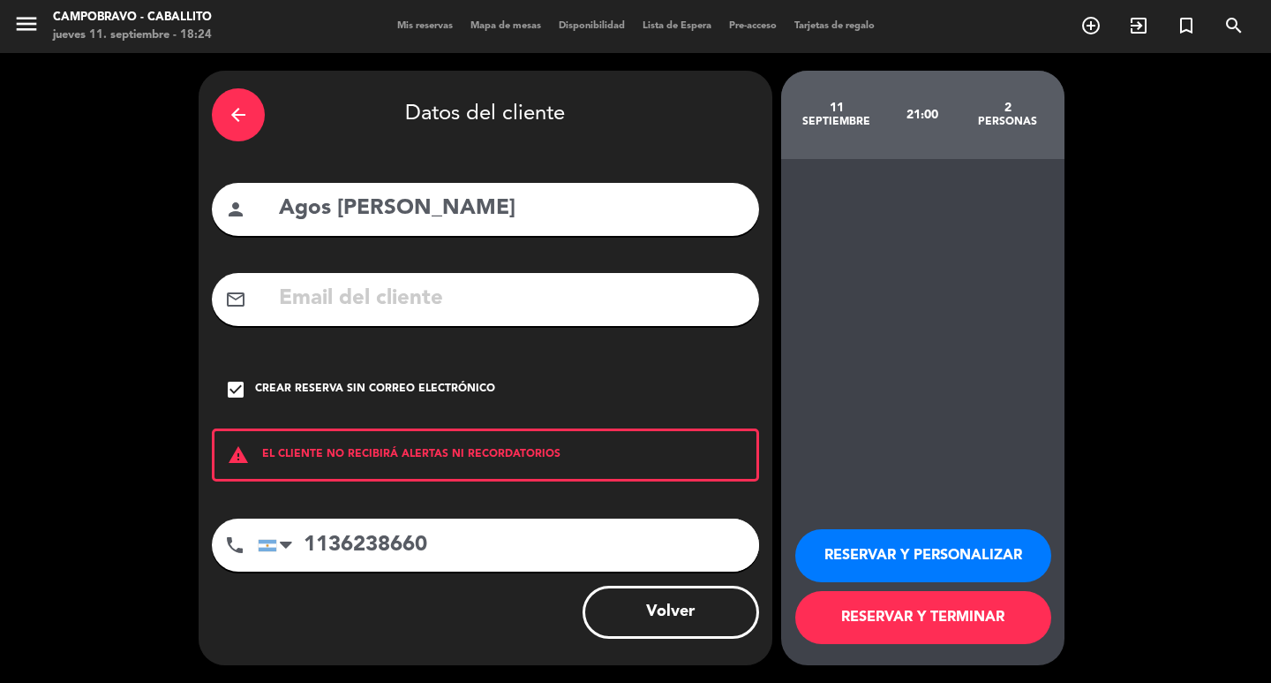
click at [883, 621] on button "RESERVAR Y TERMINAR" at bounding box center [924, 617] width 256 height 53
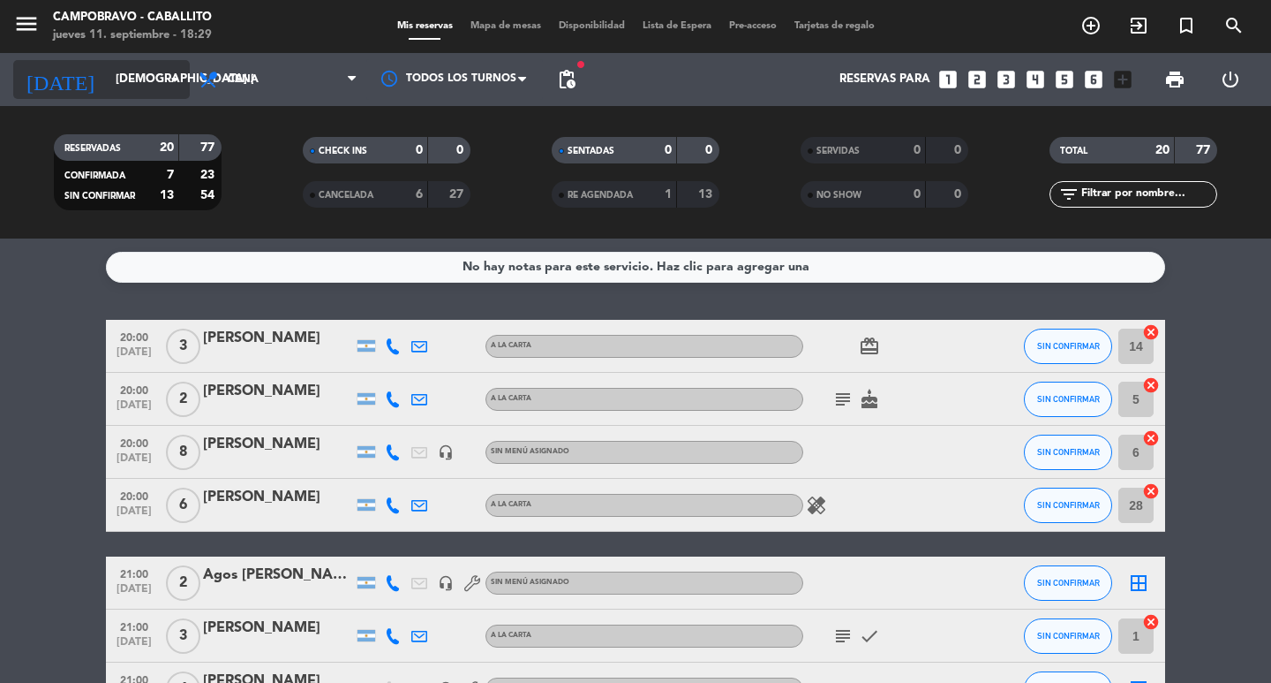
drag, startPoint x: 96, startPoint y: 94, endPoint x: 101, endPoint y: 73, distance: 21.6
click at [107, 73] on input "[DEMOGRAPHIC_DATA] [DATE]" at bounding box center [184, 80] width 155 height 32
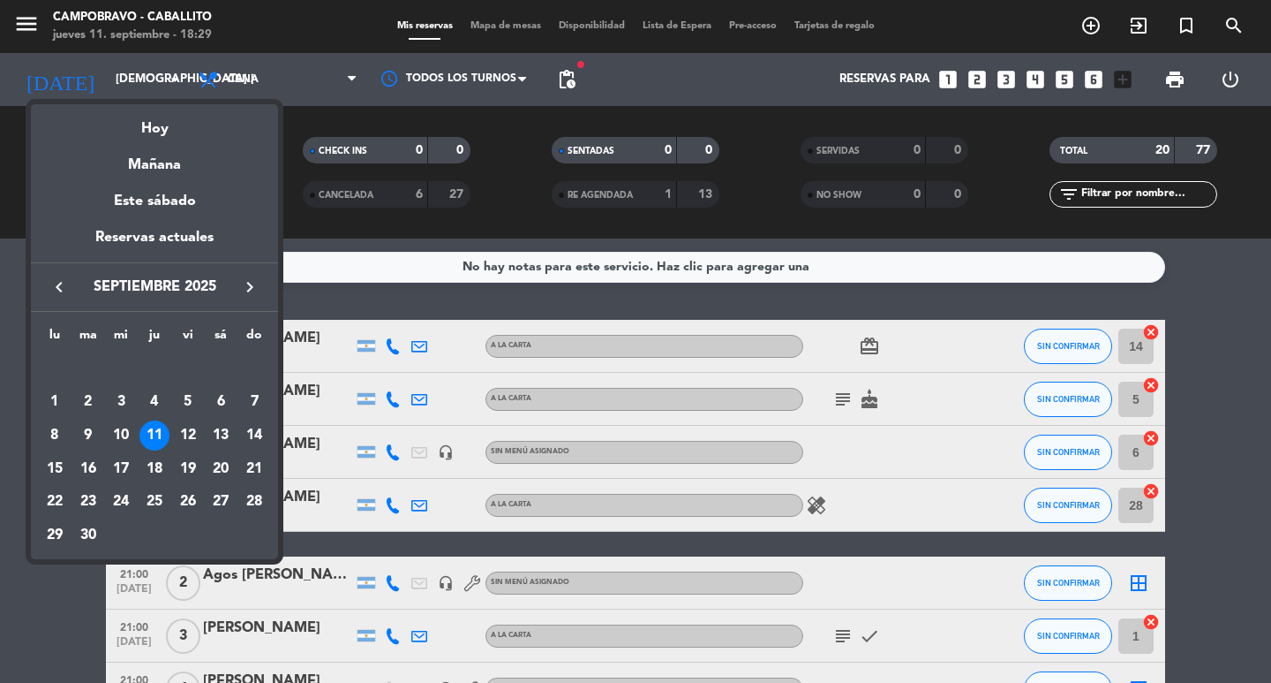
drag, startPoint x: 150, startPoint y: 129, endPoint x: 260, endPoint y: 111, distance: 111.8
click at [150, 128] on div "Hoy" at bounding box center [154, 122] width 247 height 36
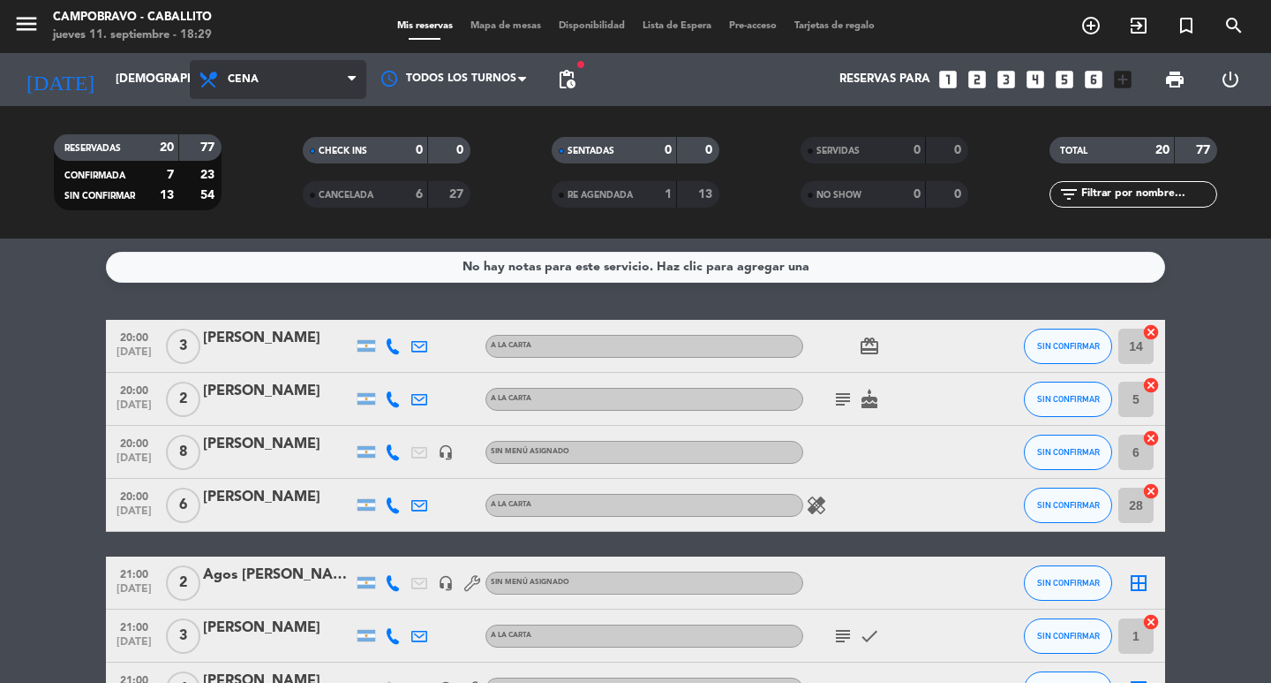
click at [253, 87] on span "Cena" at bounding box center [278, 79] width 177 height 39
drag, startPoint x: 277, startPoint y: 200, endPoint x: 162, endPoint y: 225, distance: 118.3
click at [277, 200] on div "menu Campobravo - caballito jueves 11. septiembre - 18:29 Mis reservas Mapa de …" at bounding box center [635, 119] width 1271 height 238
